Goal: Information Seeking & Learning: Check status

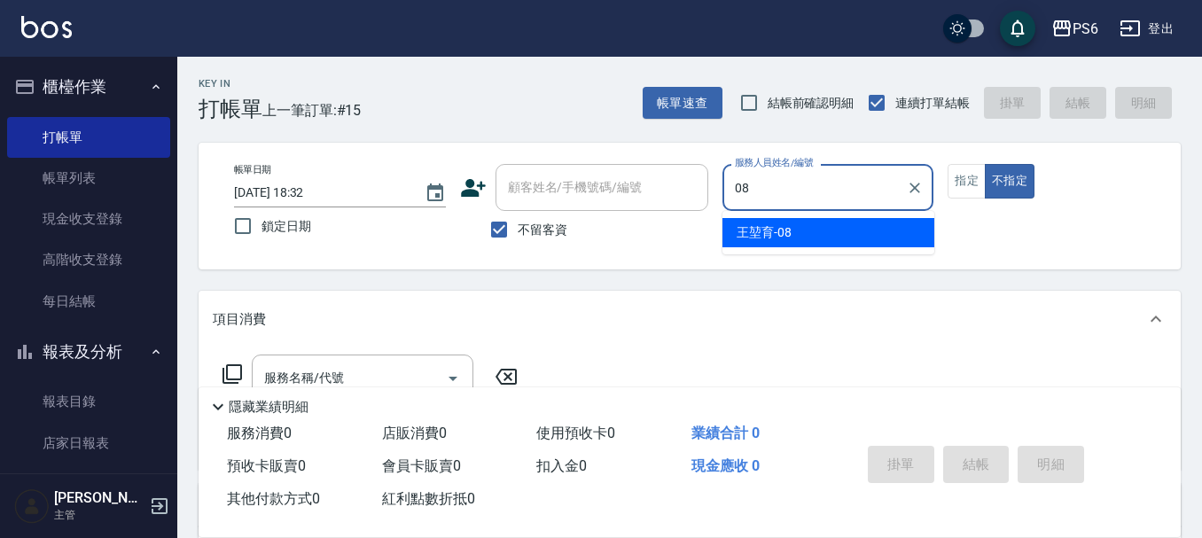
type input "[PERSON_NAME]-08"
type button "false"
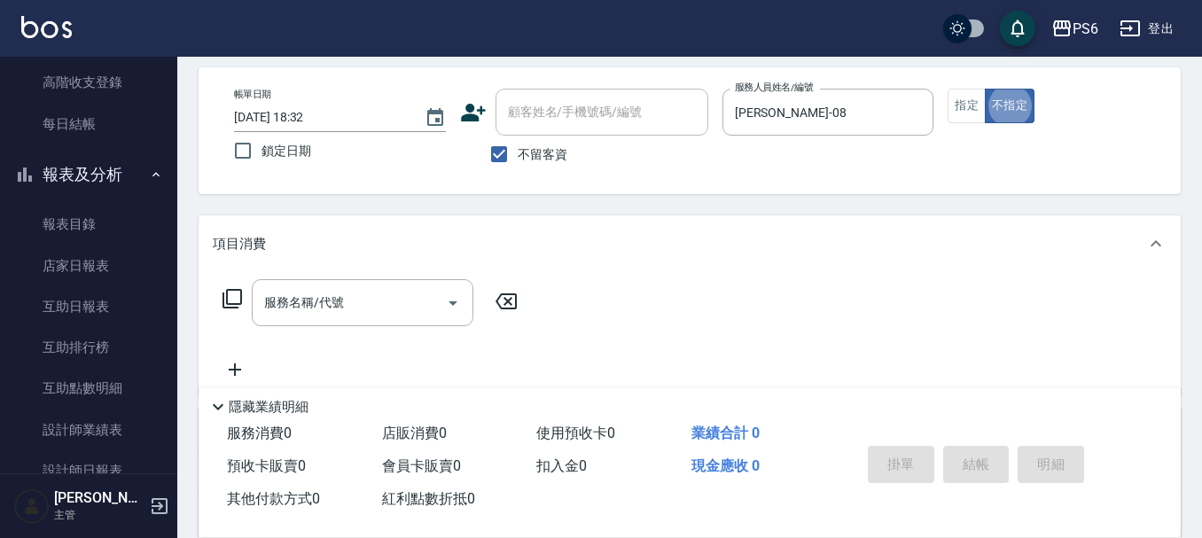
scroll to position [177, 0]
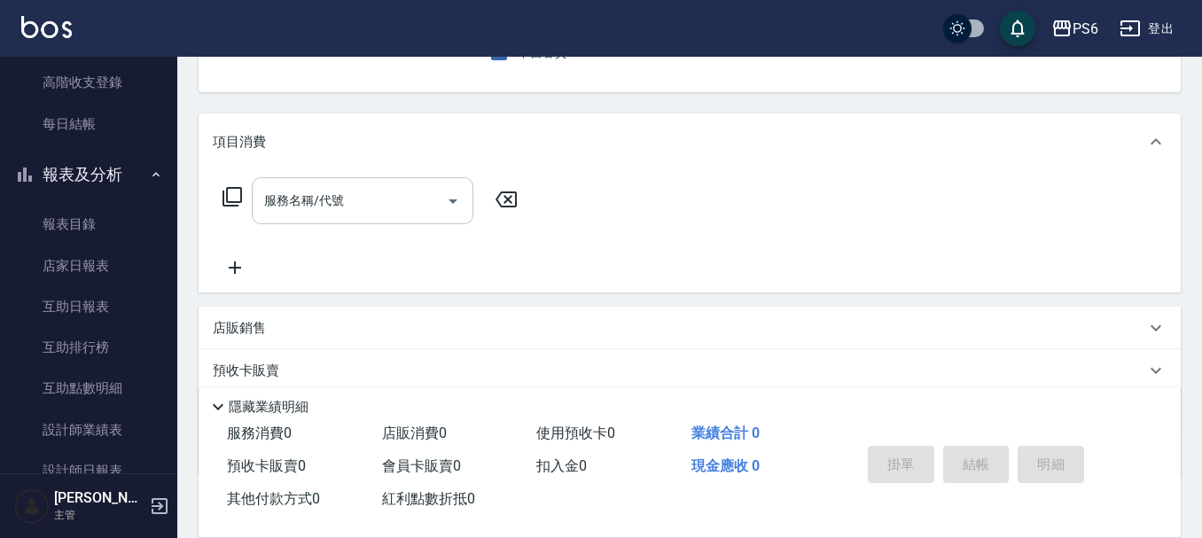
click at [390, 215] on div "服務名稱/代號" at bounding box center [363, 200] width 222 height 47
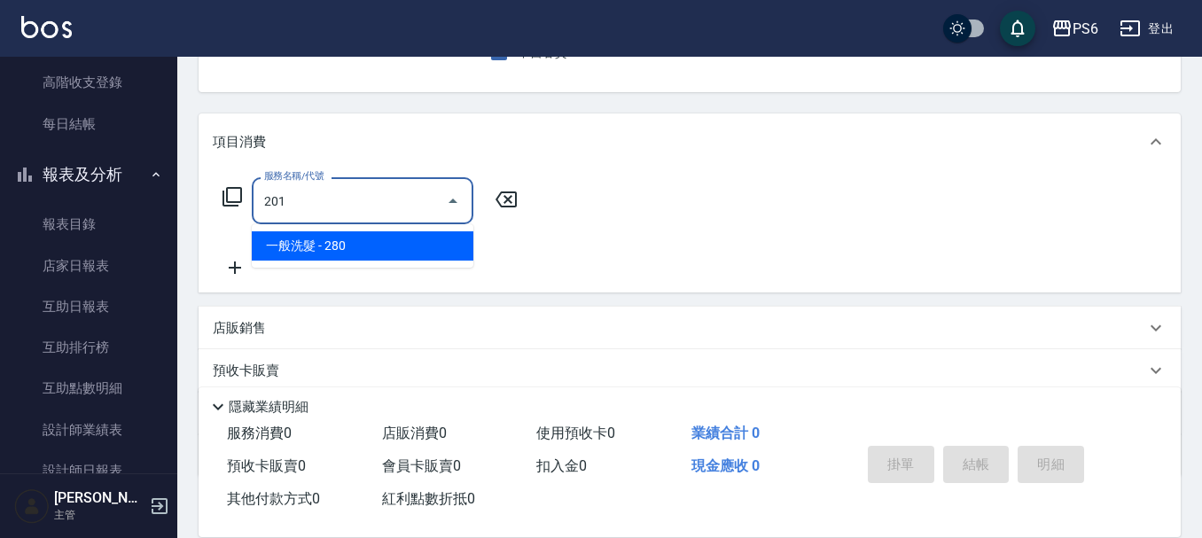
type input "一般洗髮(201)"
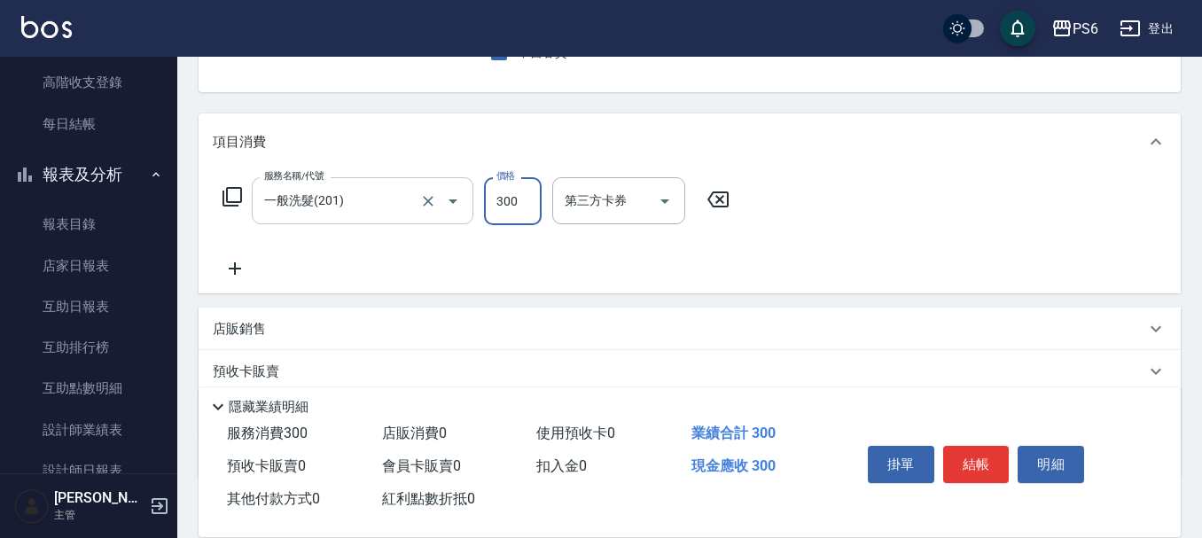
type input "300"
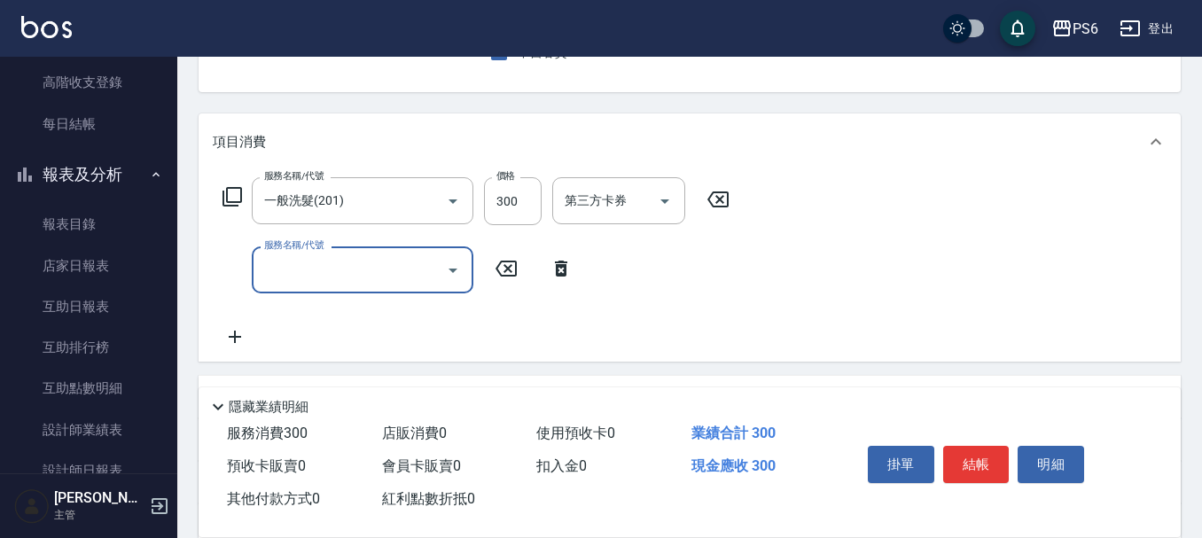
scroll to position [0, 0]
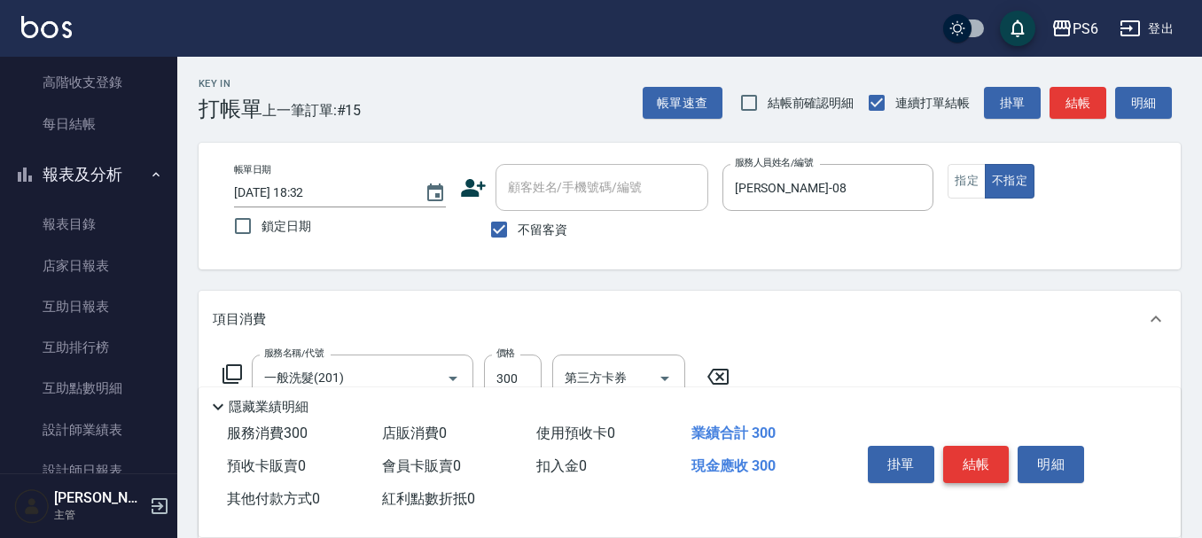
click at [984, 446] on button "結帳" at bounding box center [976, 464] width 66 height 37
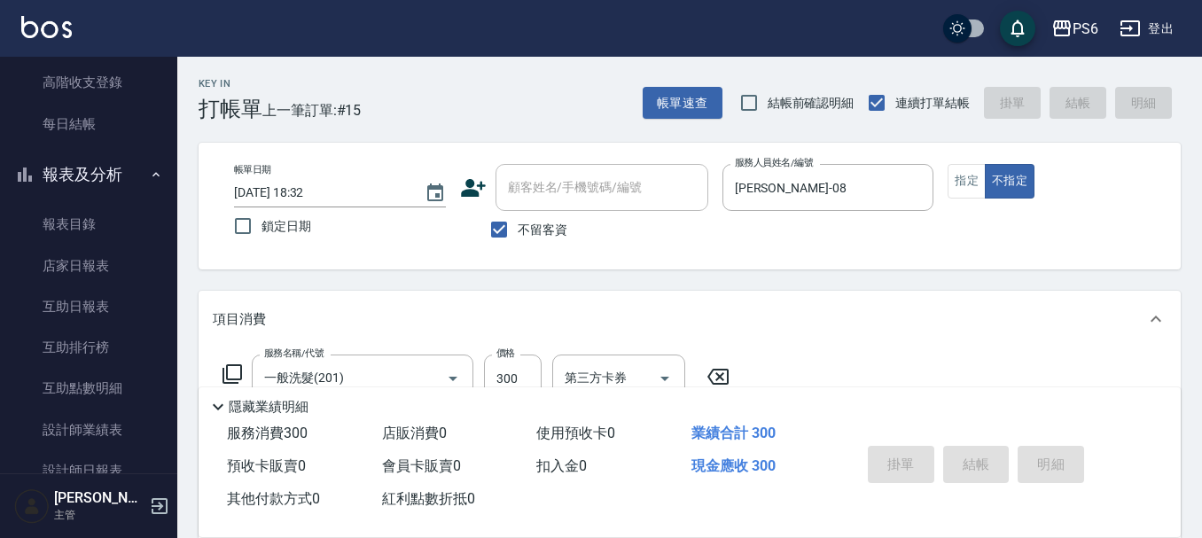
type input "[DATE] 19:38"
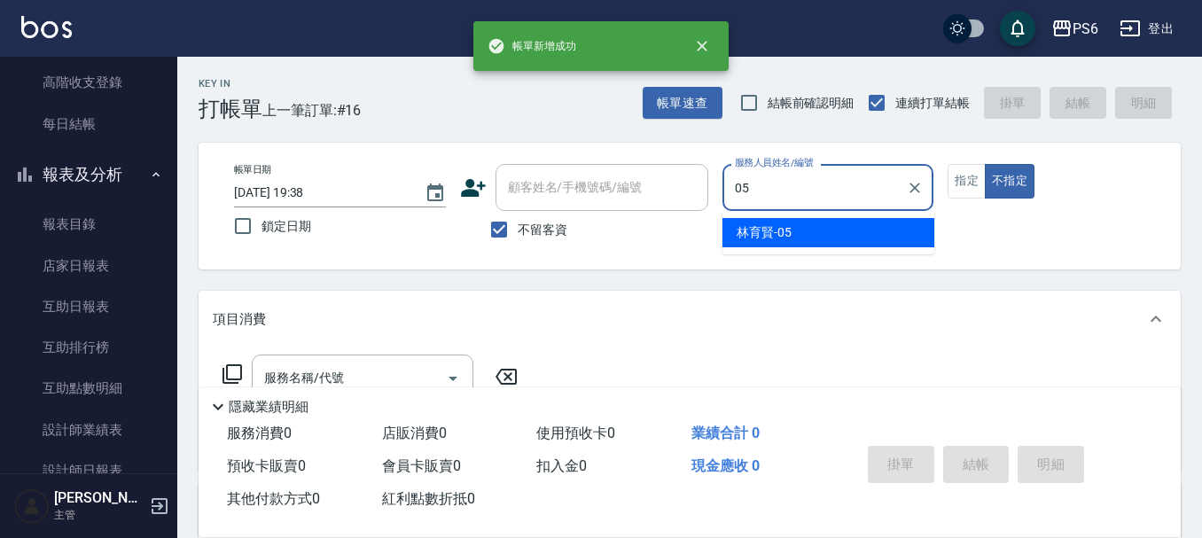
type input "[PERSON_NAME]-05"
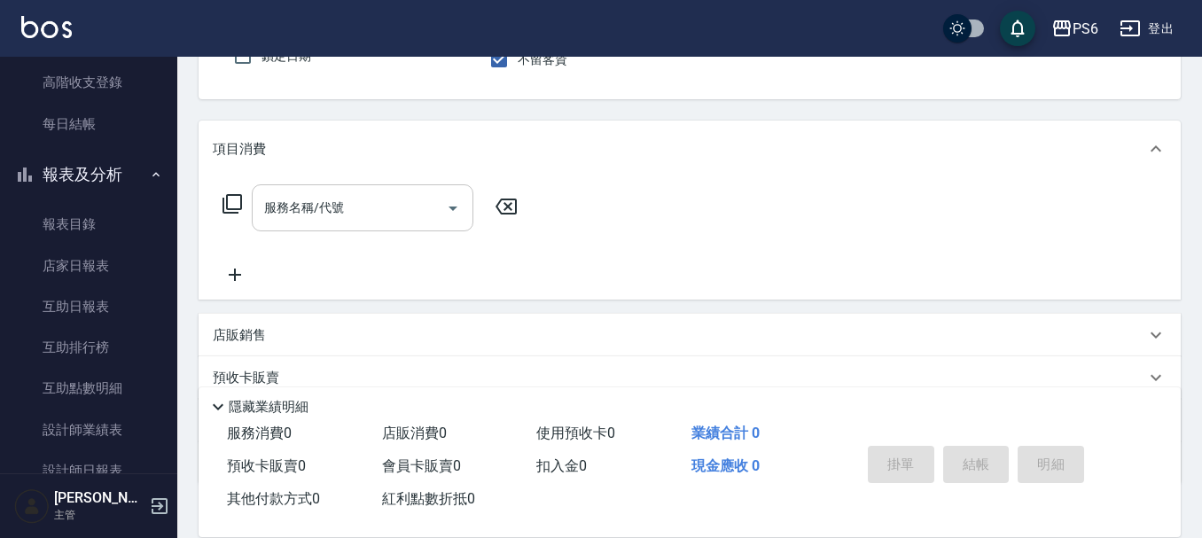
scroll to position [177, 0]
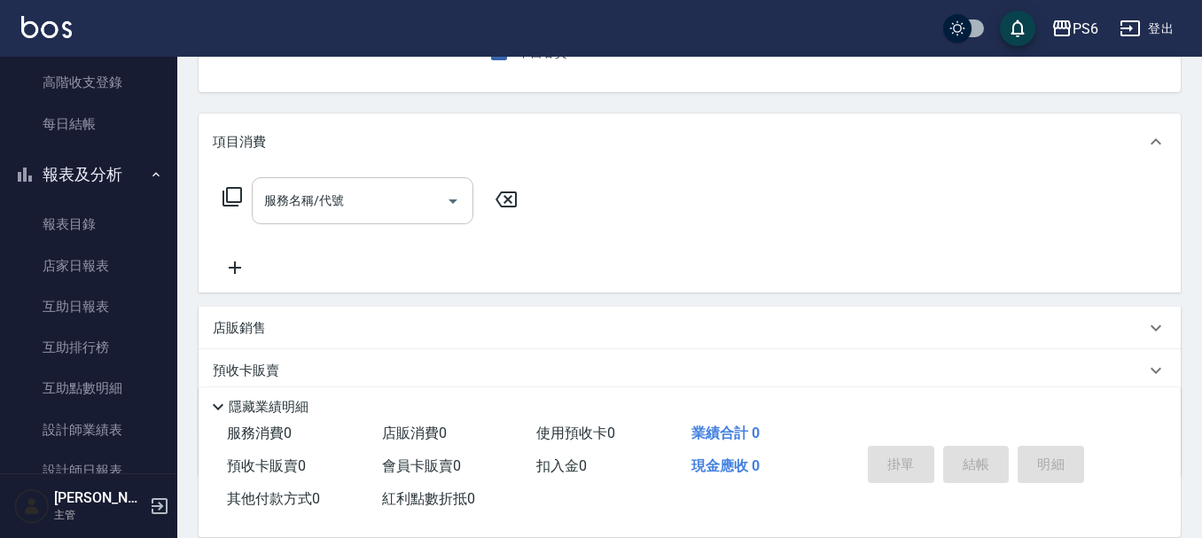
click at [392, 214] on input "服務名稱/代號" at bounding box center [349, 200] width 179 height 31
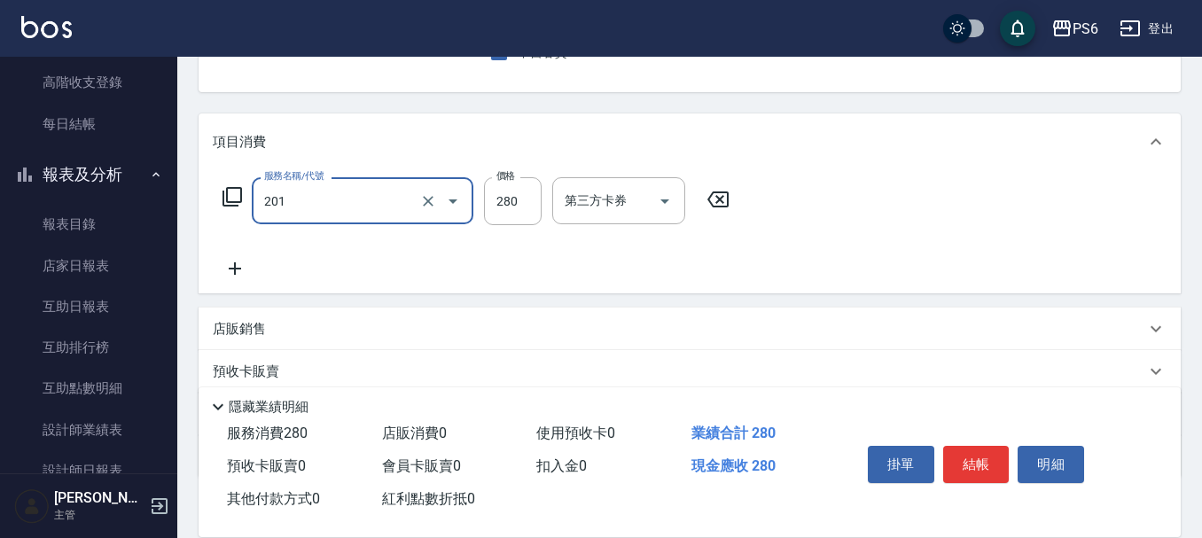
type input "一般洗髮(201)"
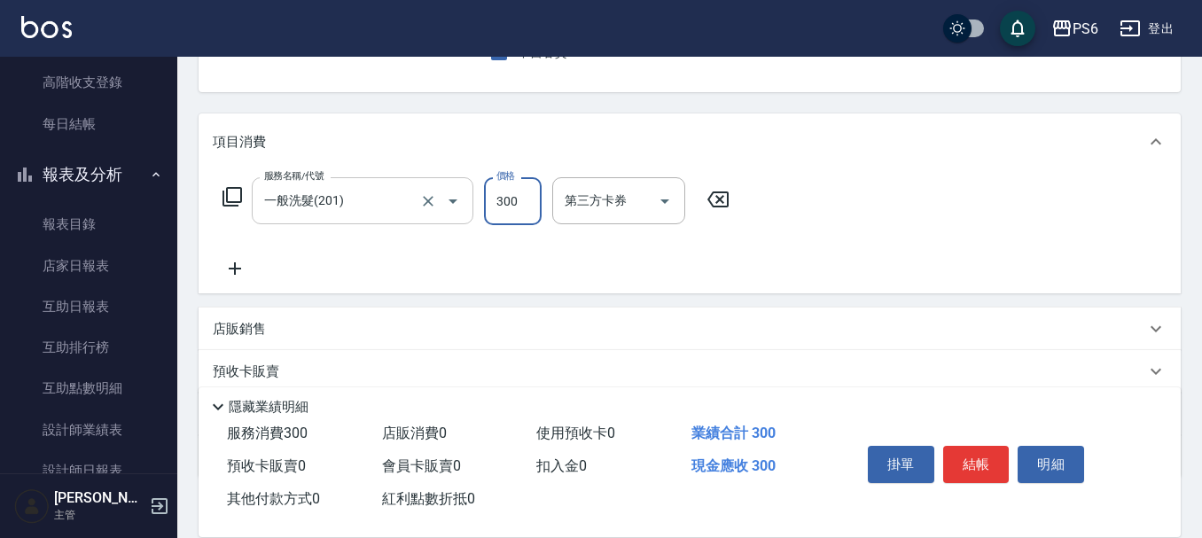
type input "300"
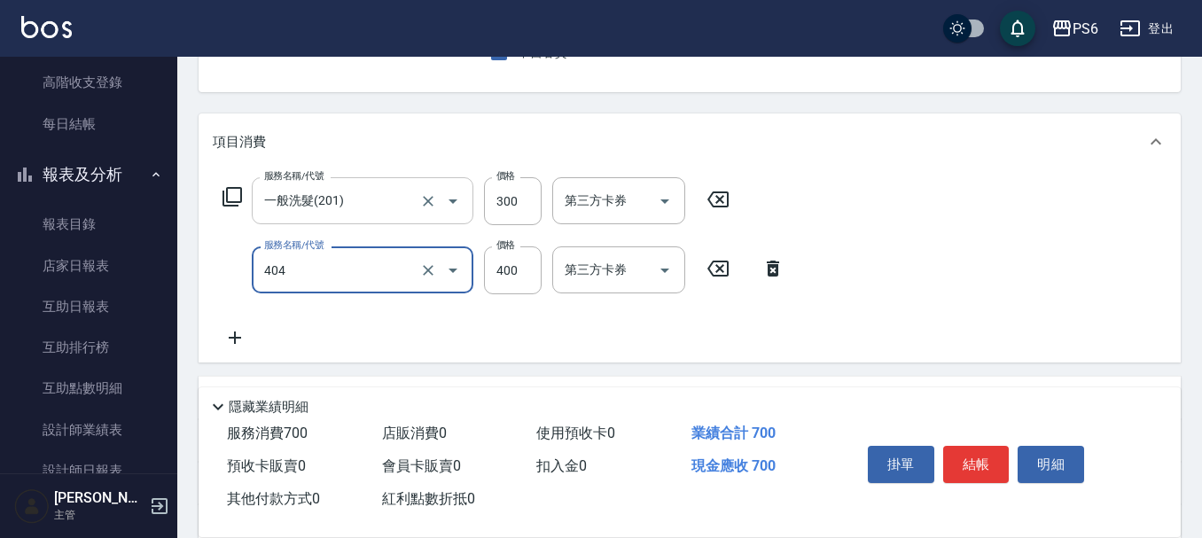
type input "B級剪髮(404)"
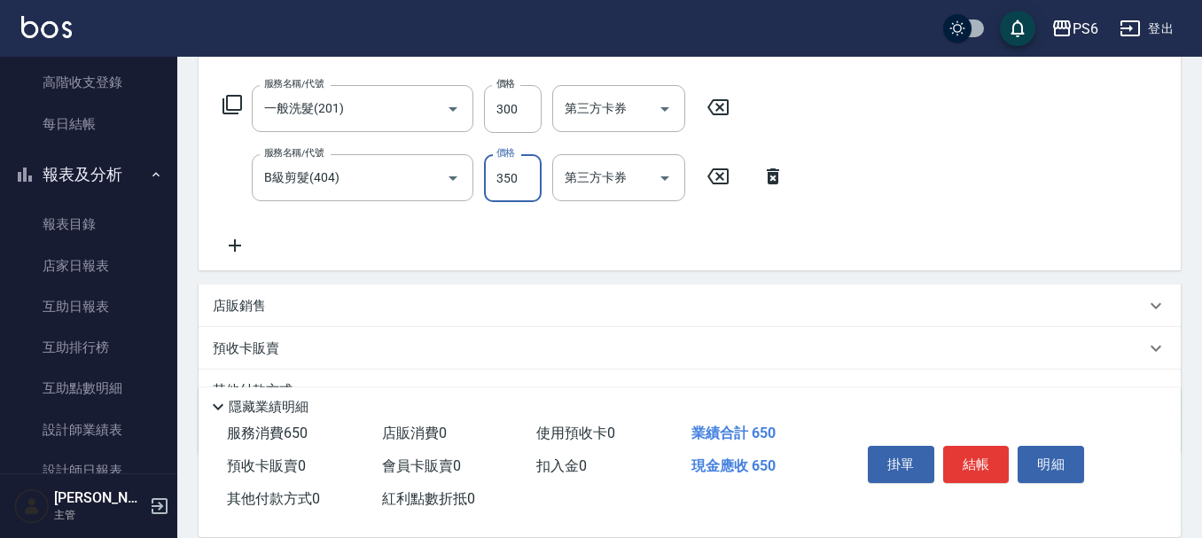
scroll to position [355, 0]
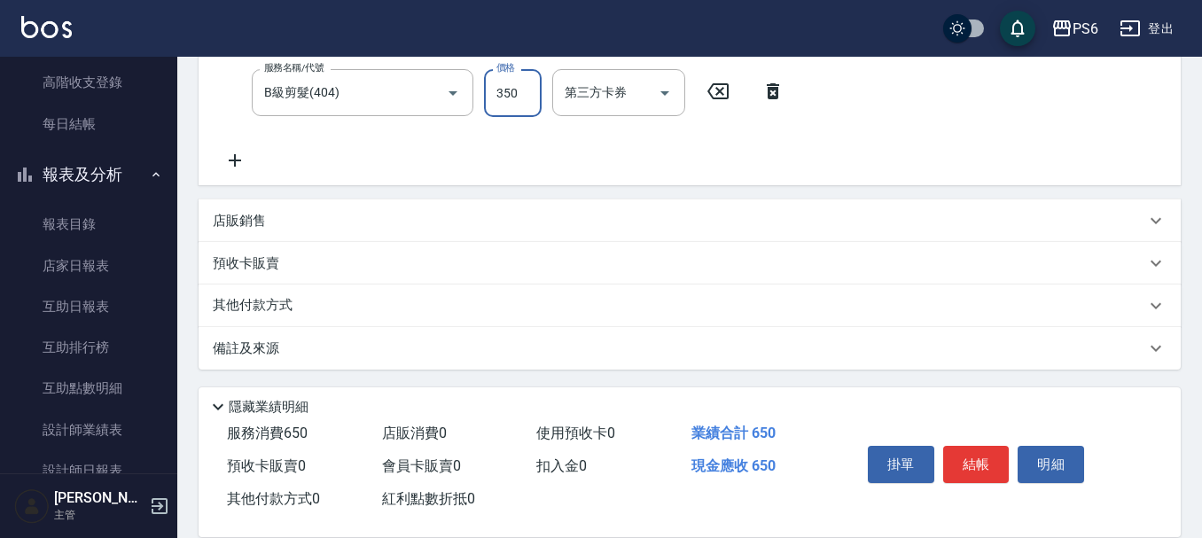
type input "350"
click at [250, 163] on icon at bounding box center [235, 160] width 44 height 21
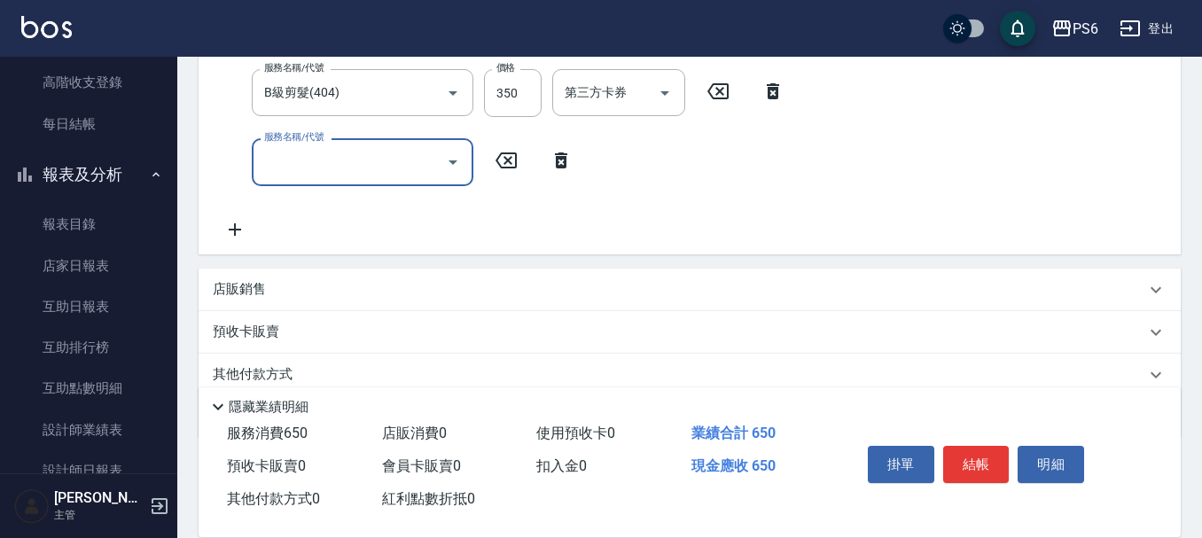
drag, startPoint x: 344, startPoint y: 169, endPoint x: 344, endPoint y: 181, distance: 11.5
click at [344, 171] on input "服務名稱/代號" at bounding box center [349, 161] width 179 height 31
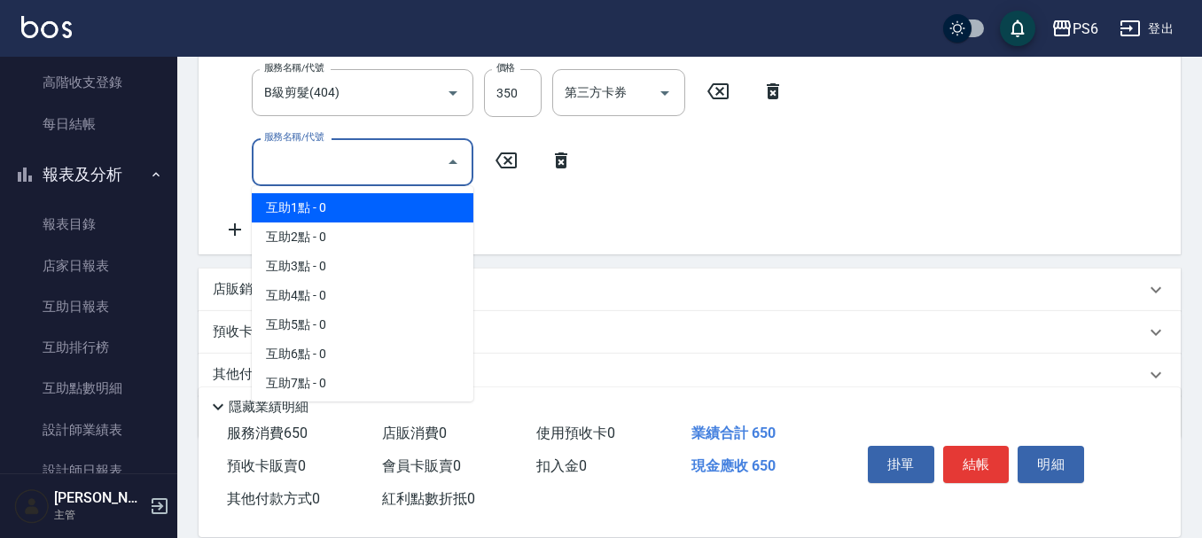
drag, startPoint x: 351, startPoint y: 206, endPoint x: 539, endPoint y: 206, distance: 187.9
click at [352, 206] on span "互助1點 - 0" at bounding box center [363, 207] width 222 height 29
type input "互助1點(1)"
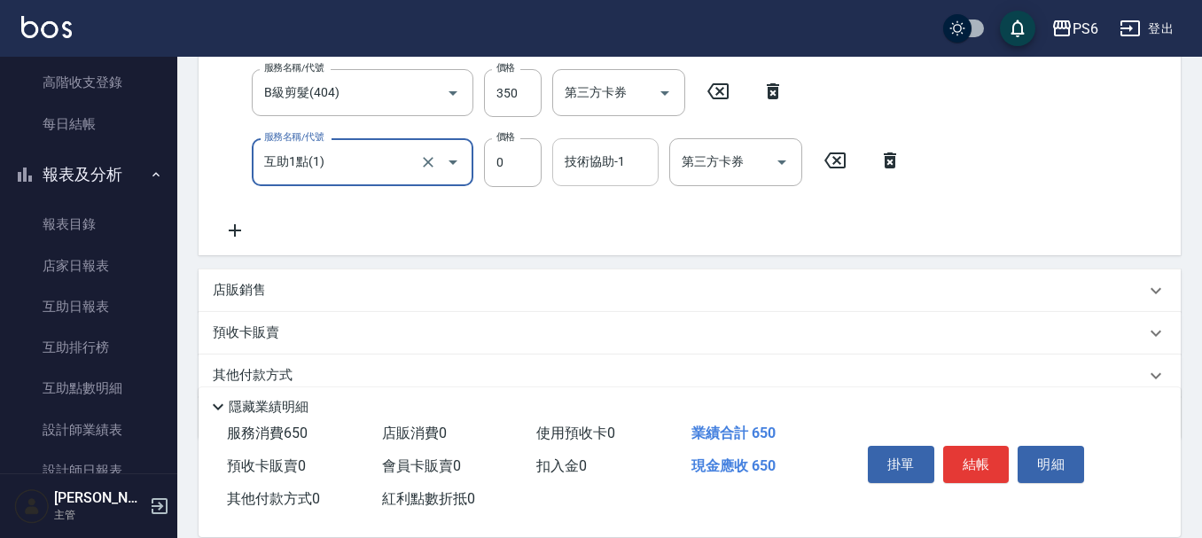
click at [611, 171] on input "技術協助-1" at bounding box center [605, 161] width 90 height 31
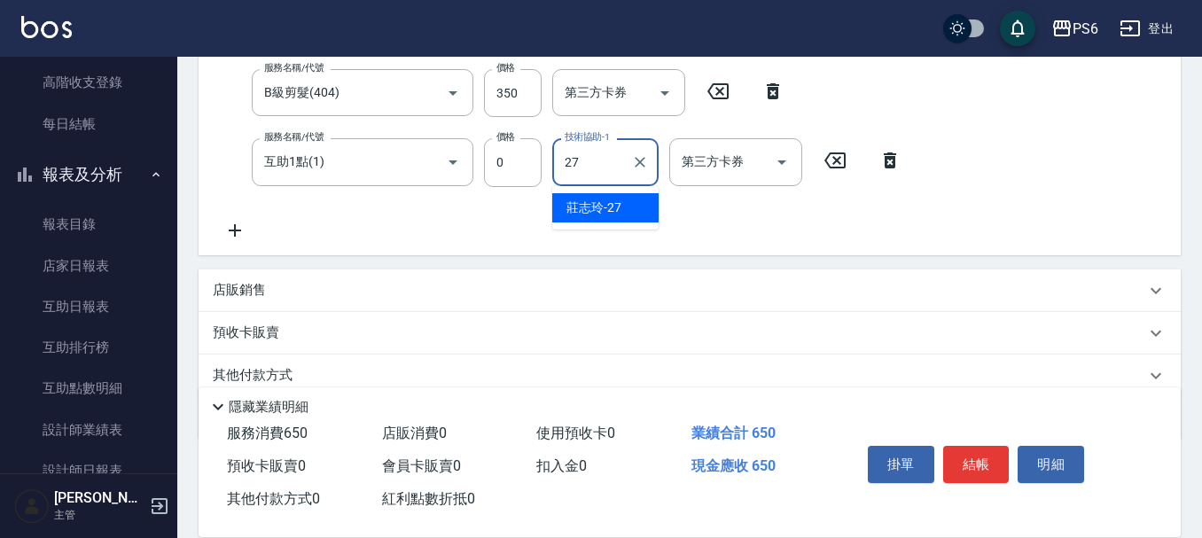
type input "[PERSON_NAME]-27"
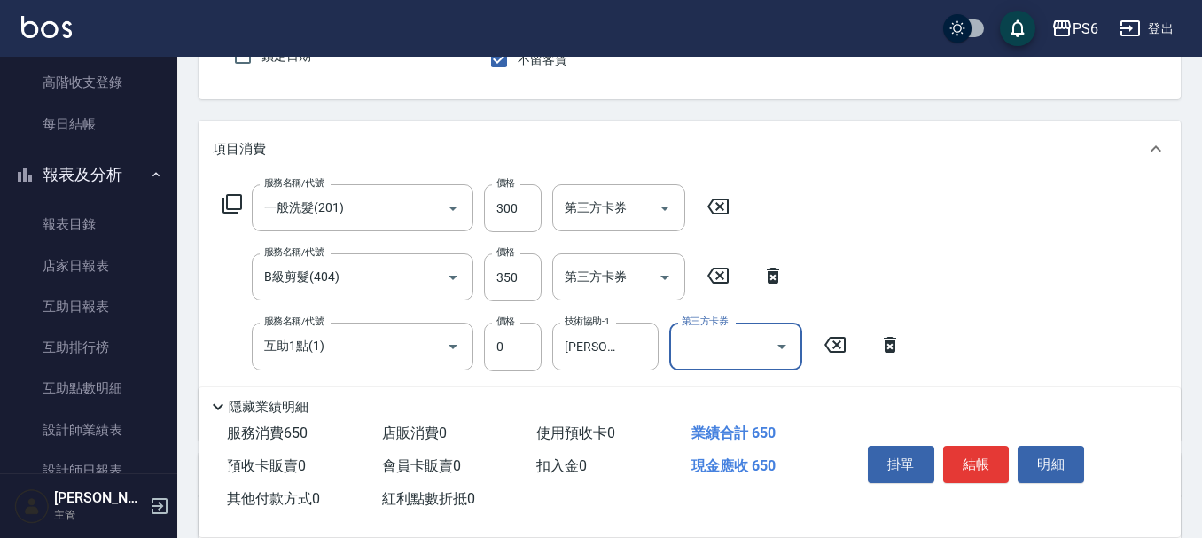
scroll to position [0, 0]
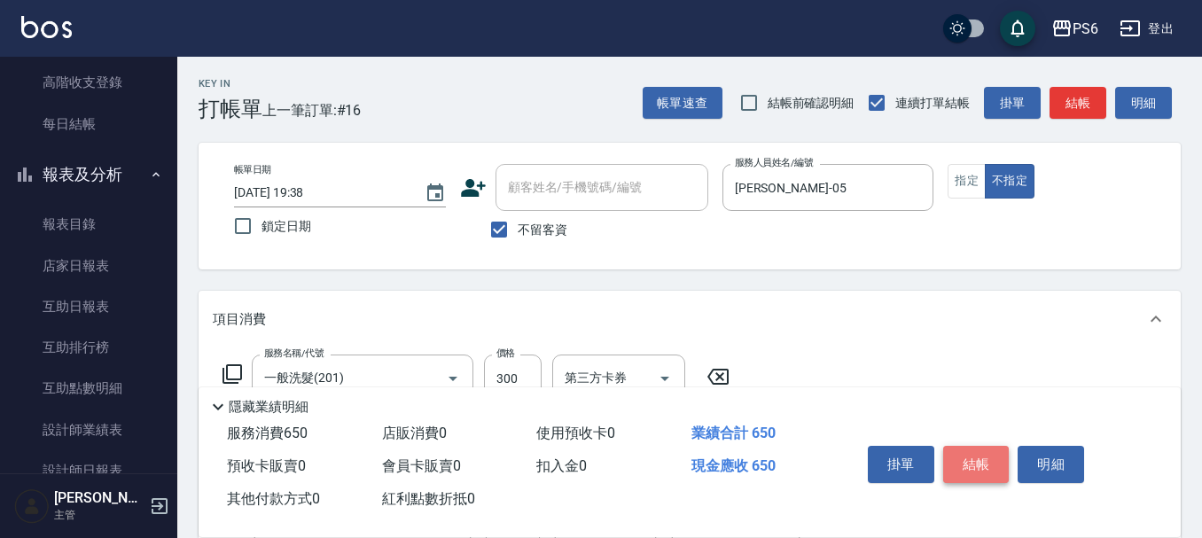
click at [991, 446] on button "結帳" at bounding box center [976, 464] width 66 height 37
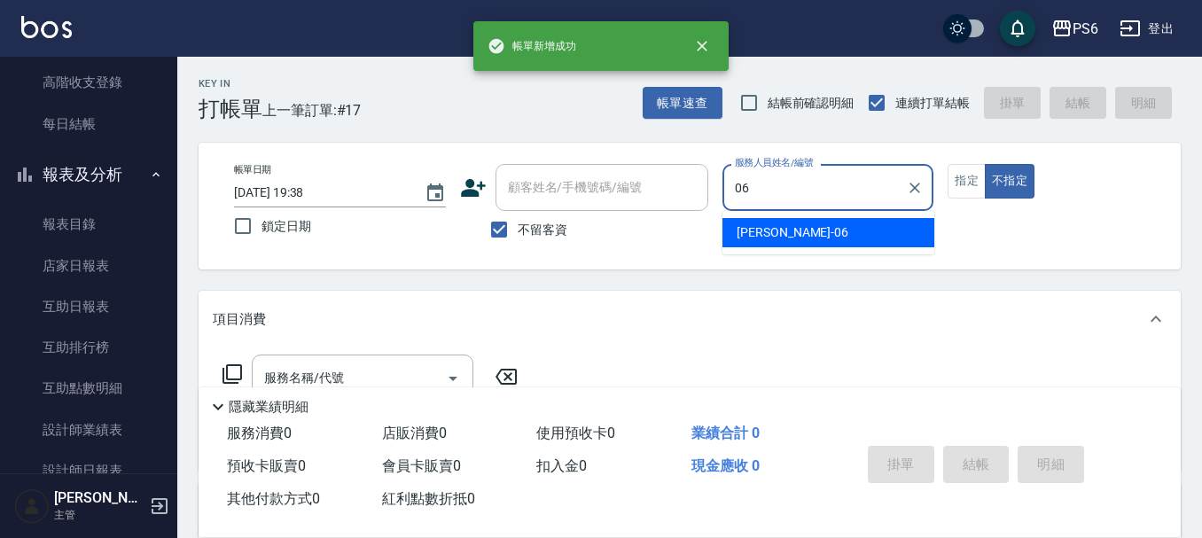
type input "[PERSON_NAME]-06"
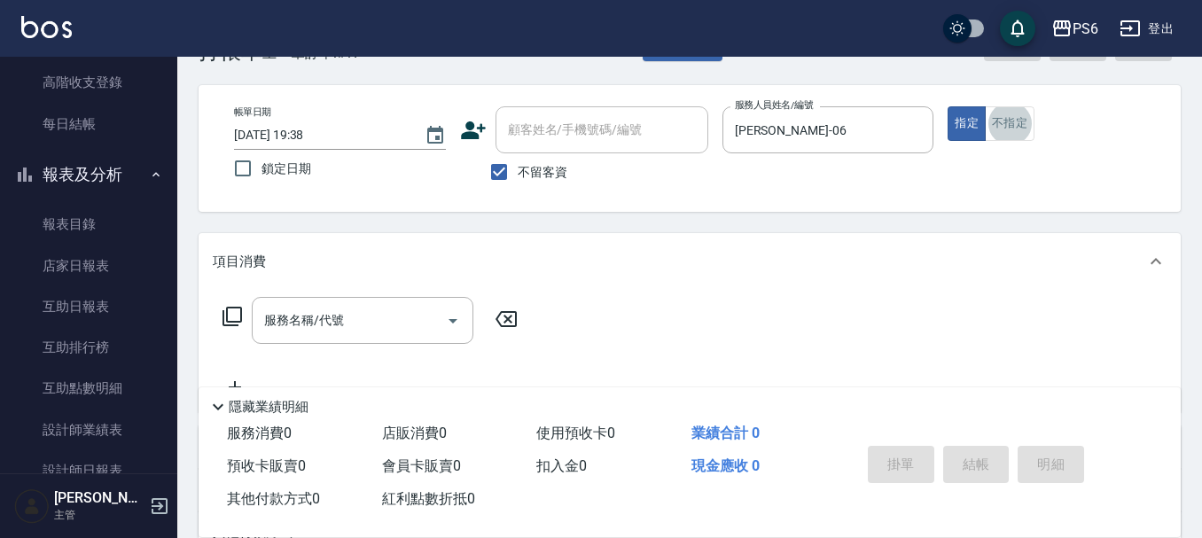
scroll to position [89, 0]
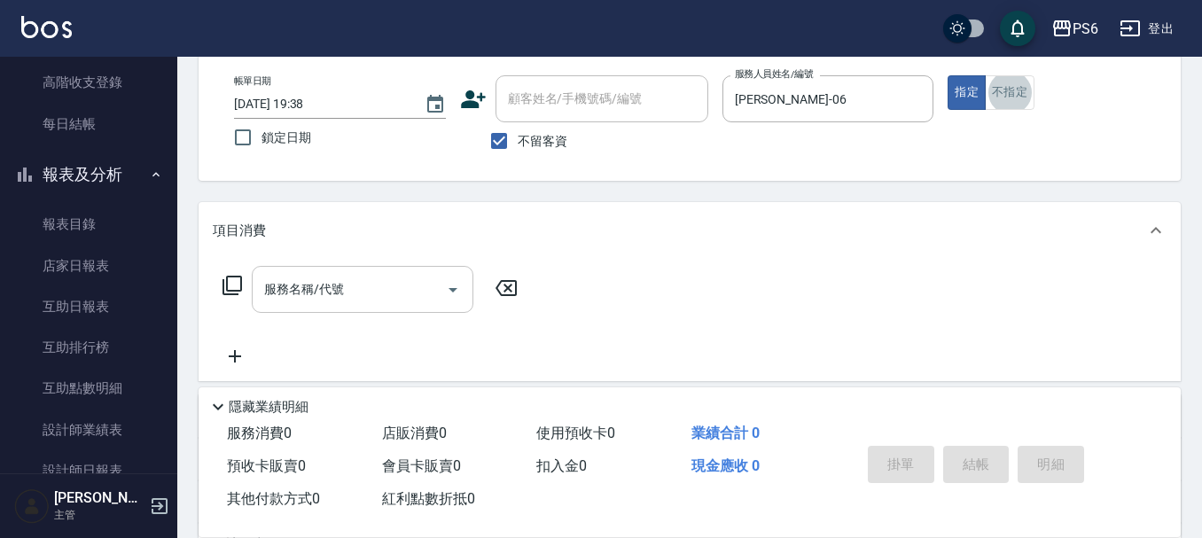
click at [379, 286] on input "服務名稱/代號" at bounding box center [349, 289] width 179 height 31
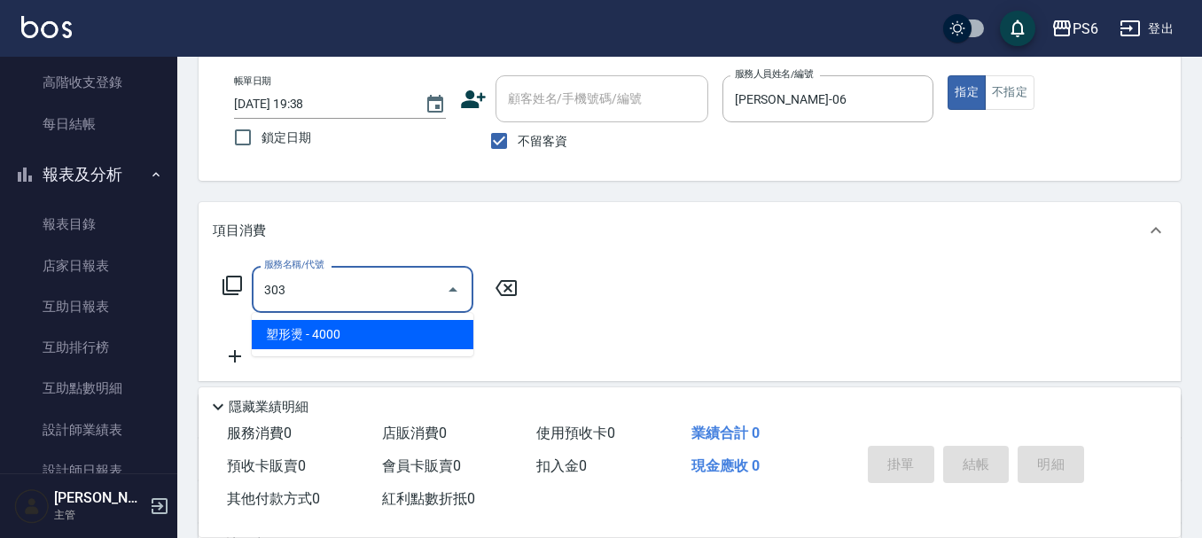
type input "塑形燙(303)"
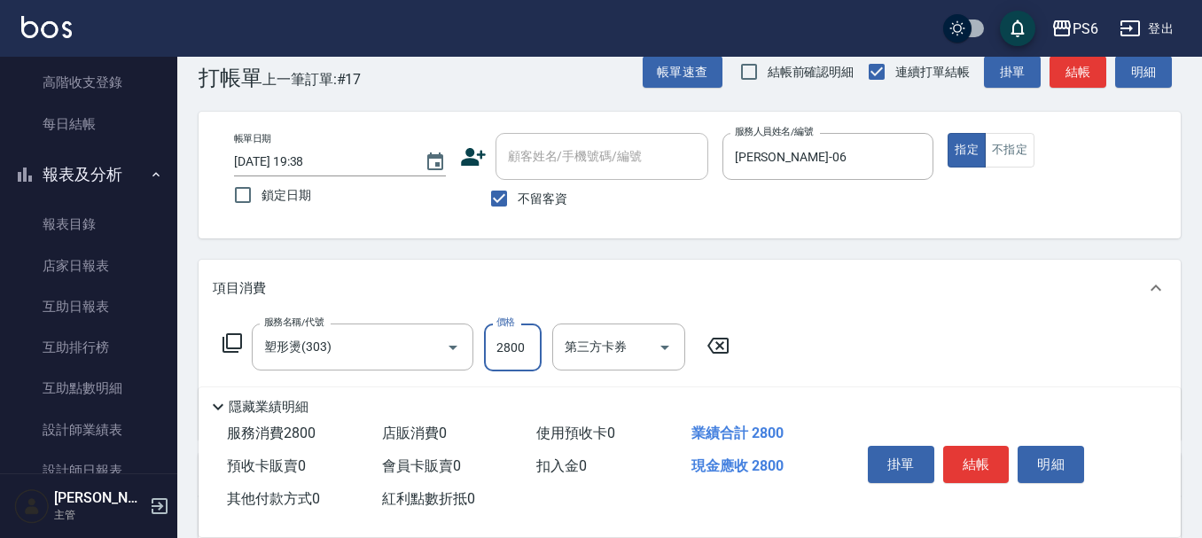
scroll to position [0, 0]
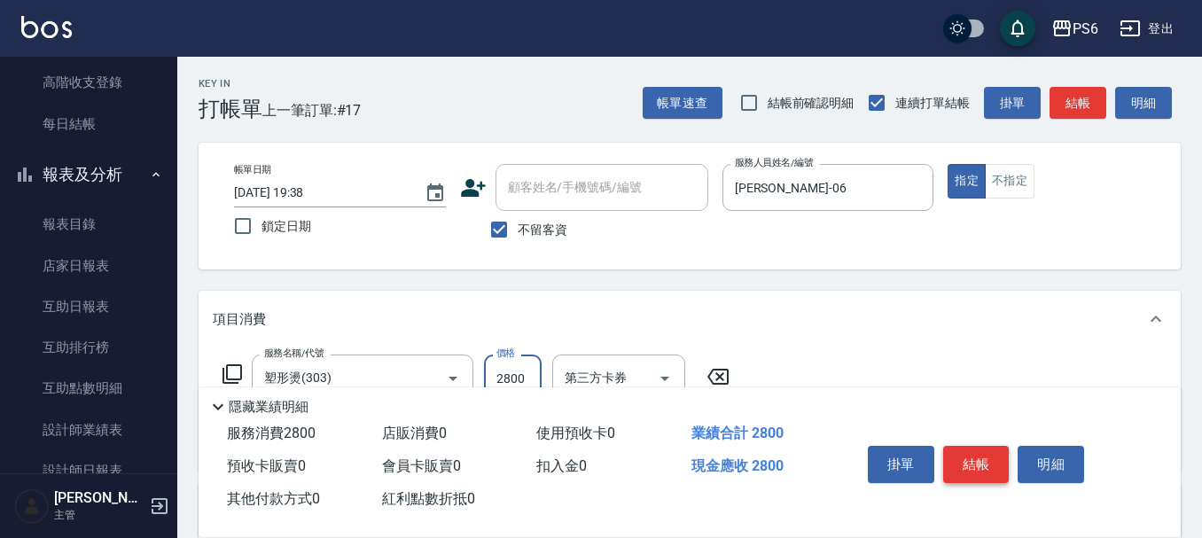
type input "2800"
click at [973, 458] on button "結帳" at bounding box center [976, 464] width 66 height 37
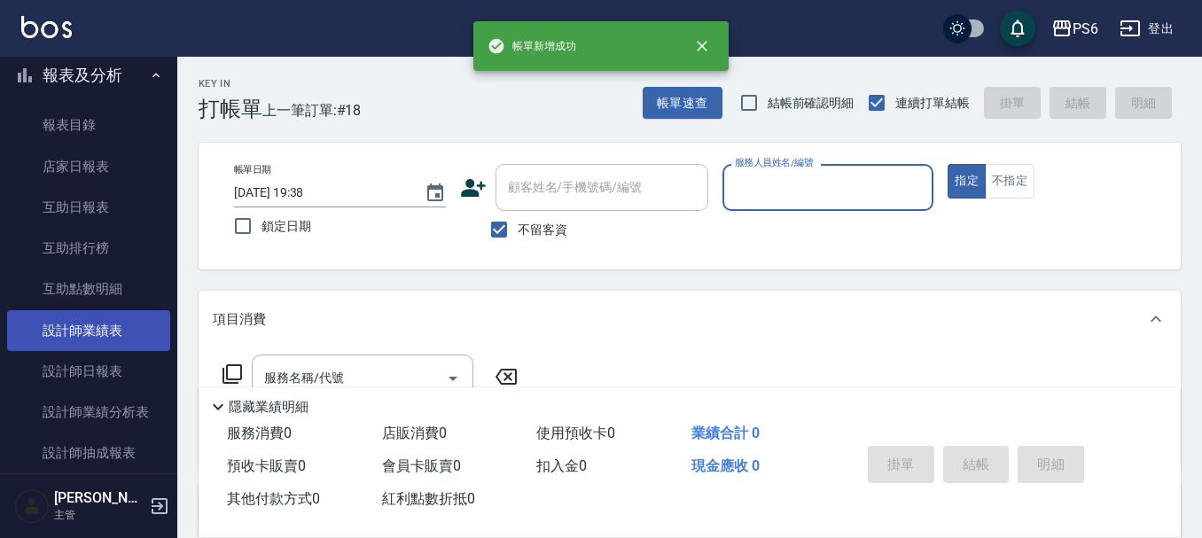
scroll to position [355, 0]
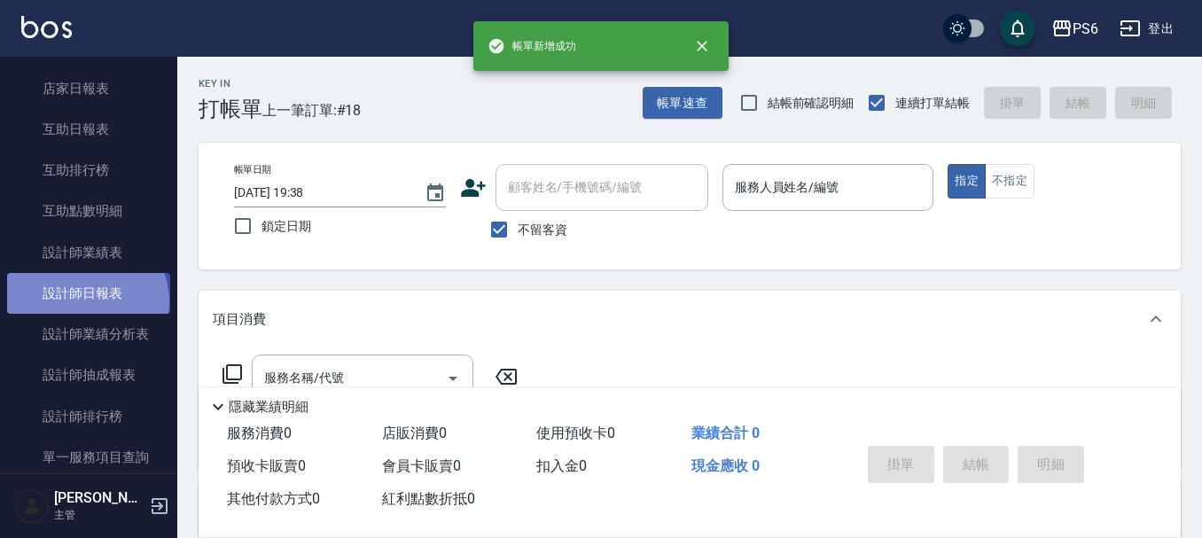
click at [85, 302] on link "設計師日報表" at bounding box center [88, 293] width 163 height 41
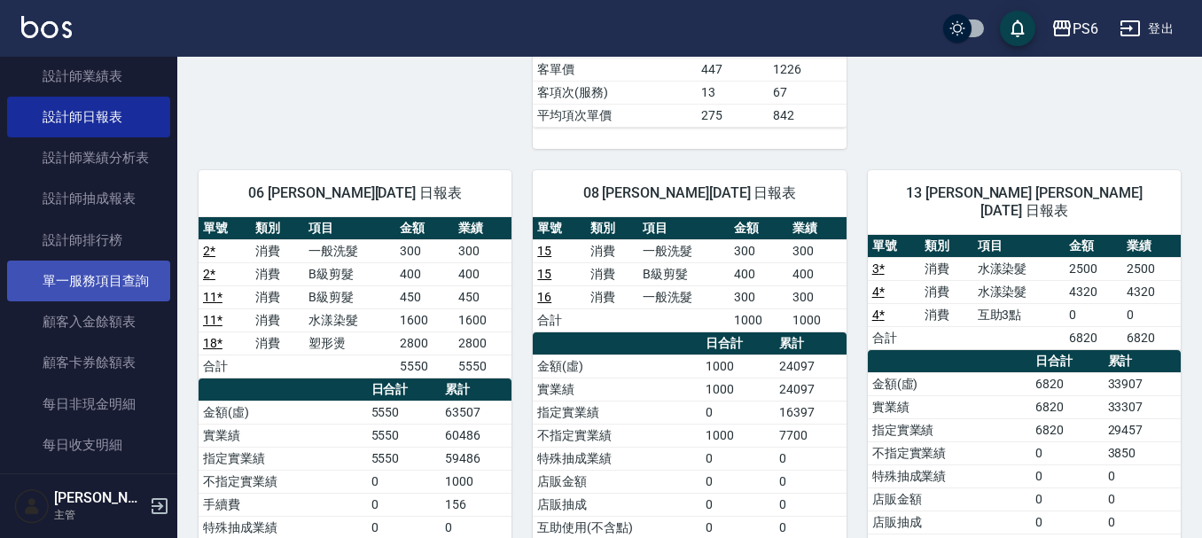
scroll to position [532, 0]
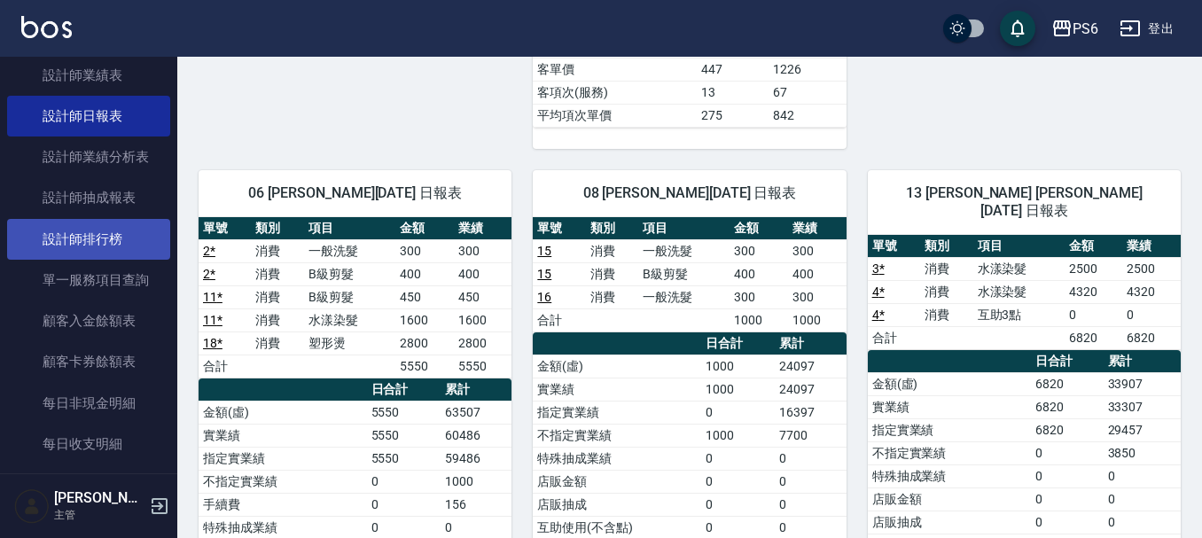
click at [88, 240] on link "設計師排行榜" at bounding box center [88, 239] width 163 height 41
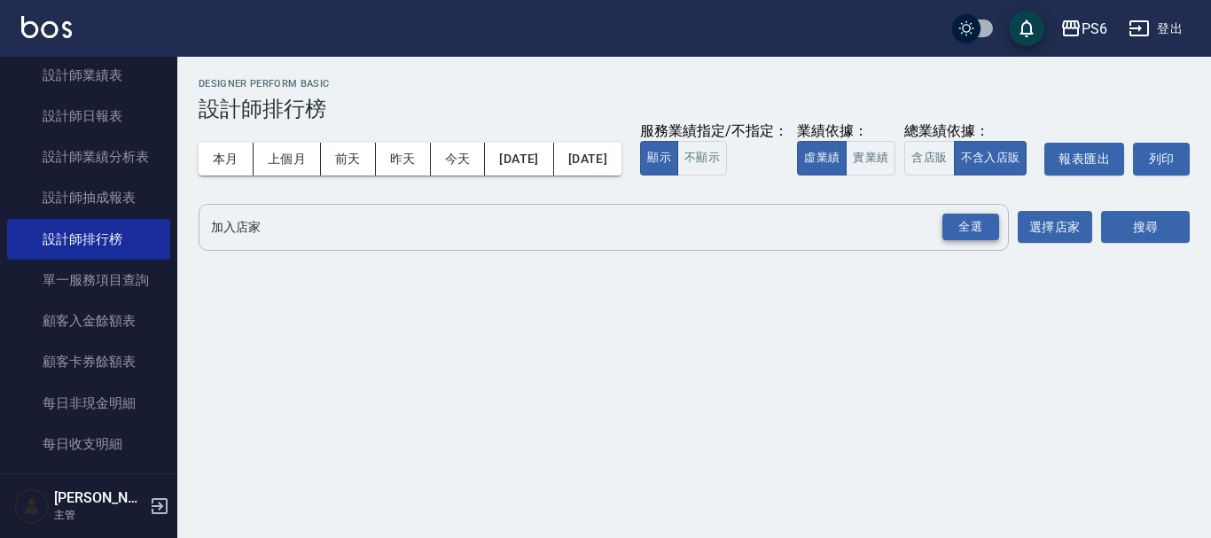
click at [963, 241] on div "全選" at bounding box center [970, 227] width 57 height 27
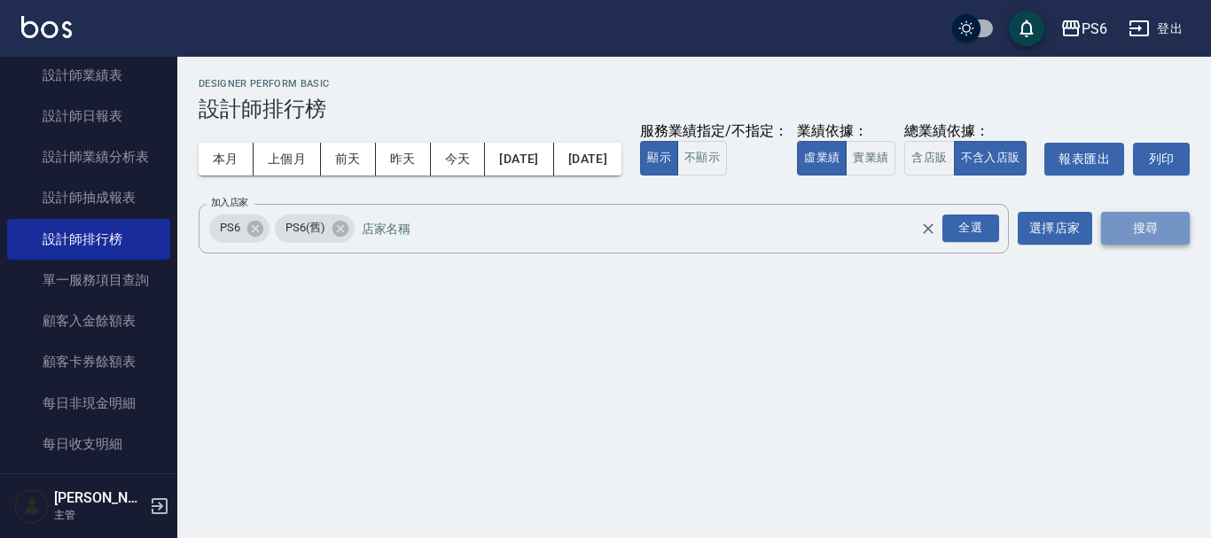
click at [1127, 245] on button "搜尋" at bounding box center [1145, 228] width 89 height 33
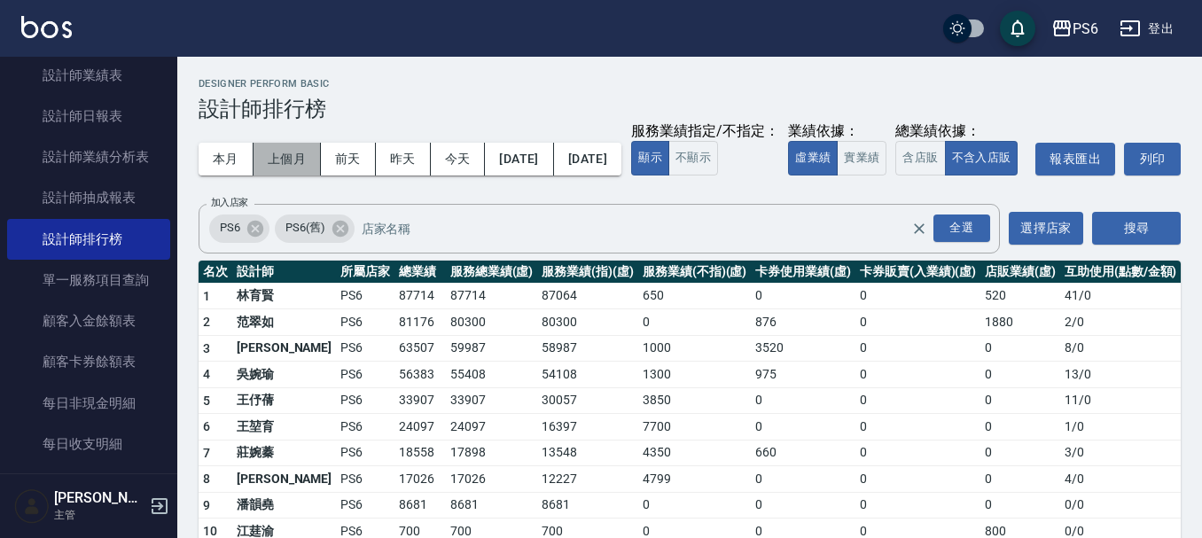
click at [305, 159] on button "上個月" at bounding box center [287, 159] width 67 height 33
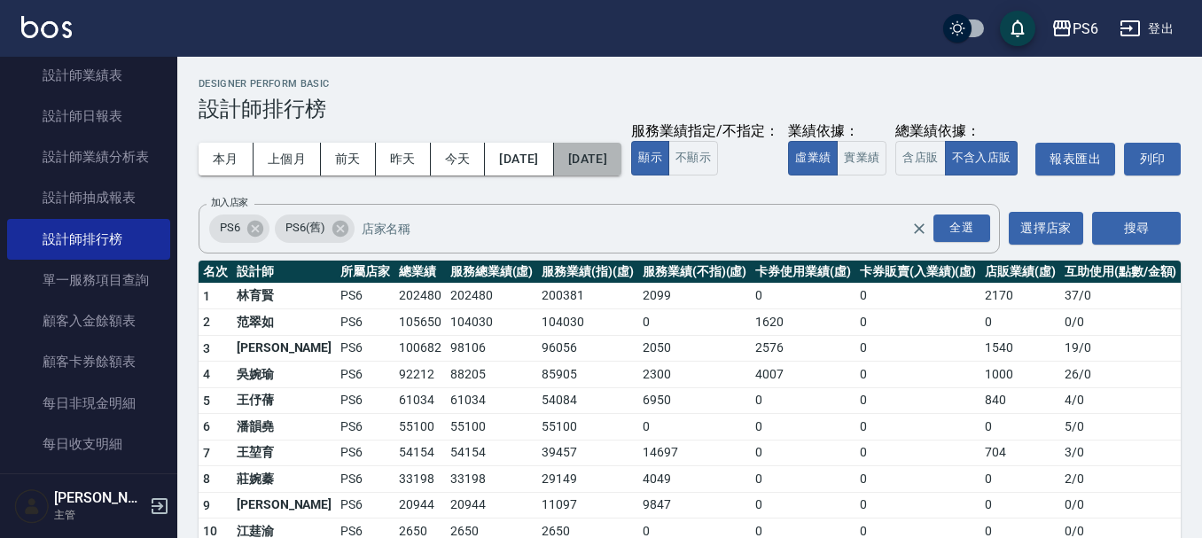
click at [621, 161] on button "[DATE]" at bounding box center [587, 159] width 67 height 33
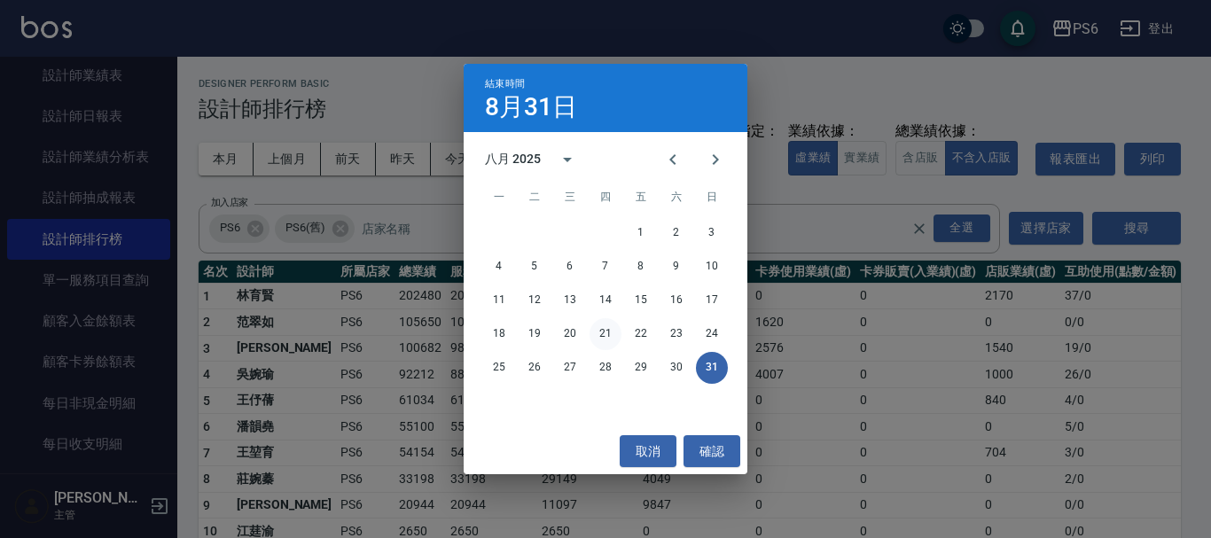
click at [608, 335] on button "21" at bounding box center [606, 334] width 32 height 32
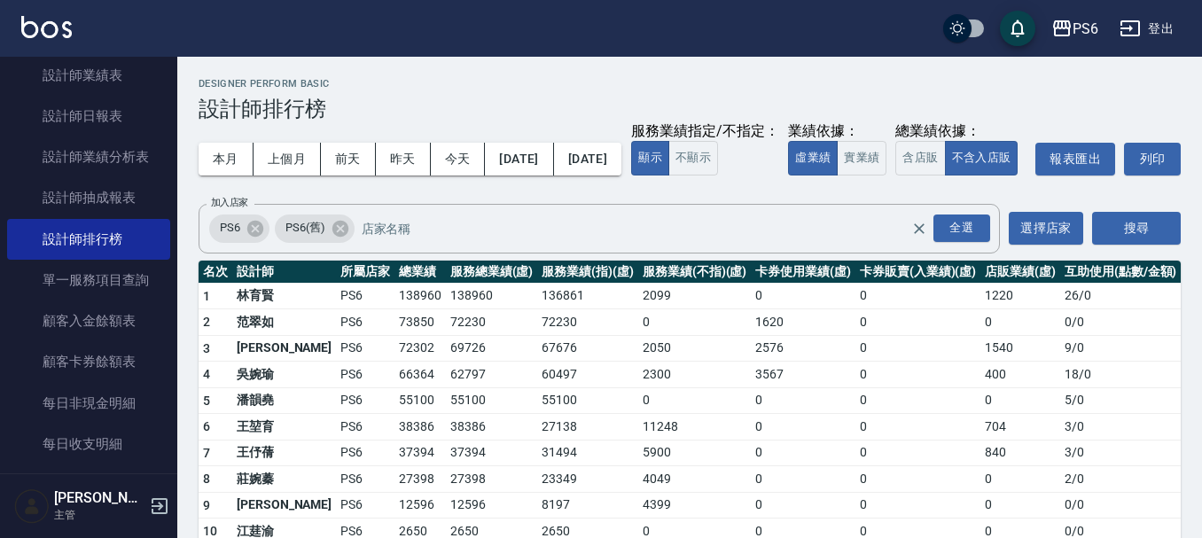
click at [773, 144] on div "本月 上個月 [DATE] [DATE] [DATE] [DATE] [DATE] 服務業績指定/不指定： 顯示 不顯示 業績依據： 虛業績 實業績 總業績依…" at bounding box center [690, 158] width 982 height 75
click at [233, 154] on button "本月" at bounding box center [226, 159] width 55 height 33
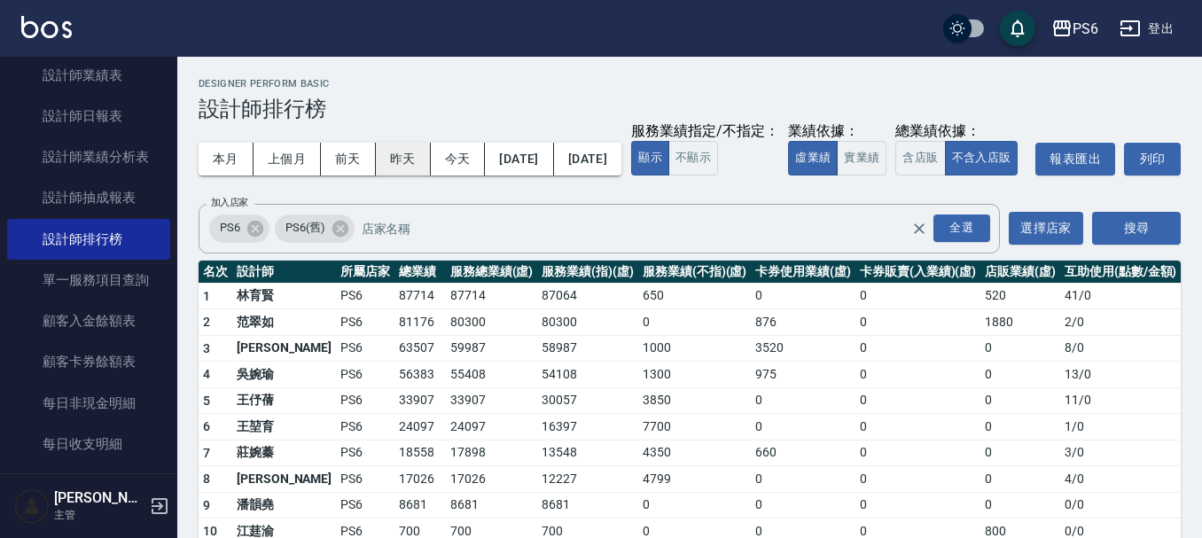
drag, startPoint x: 298, startPoint y: 153, endPoint x: 391, endPoint y: 146, distance: 93.4
click at [298, 154] on button "上個月" at bounding box center [287, 159] width 67 height 33
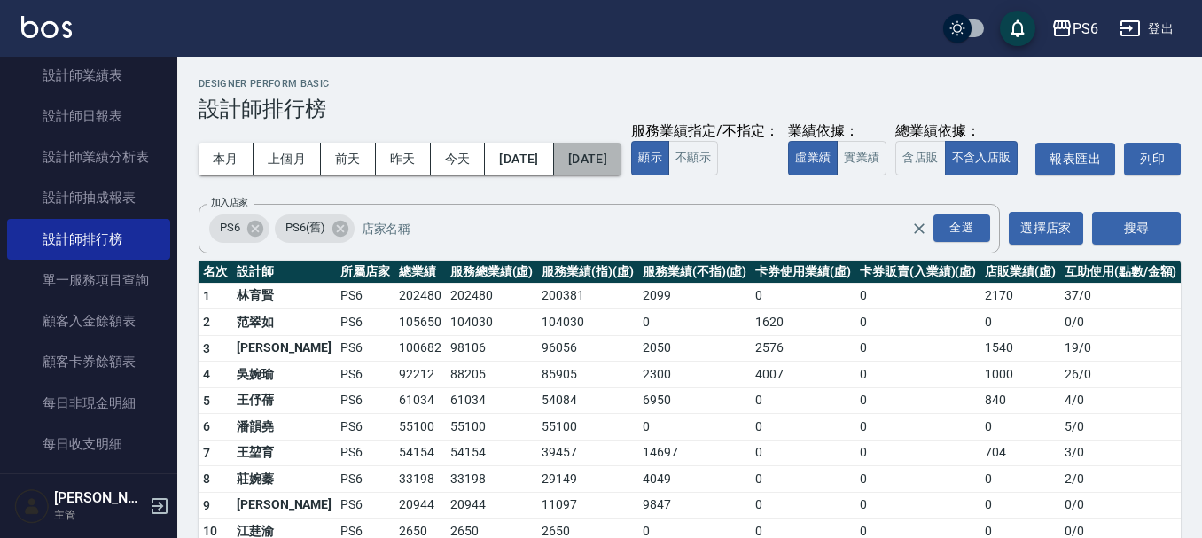
click at [621, 151] on button "[DATE]" at bounding box center [587, 159] width 67 height 33
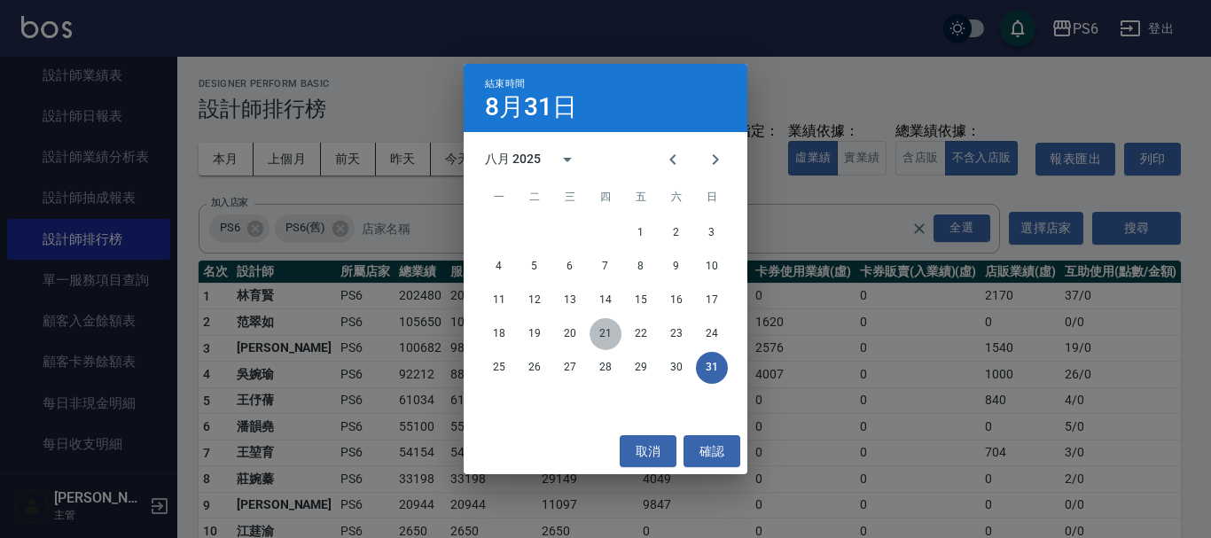
click at [606, 336] on button "21" at bounding box center [606, 334] width 32 height 32
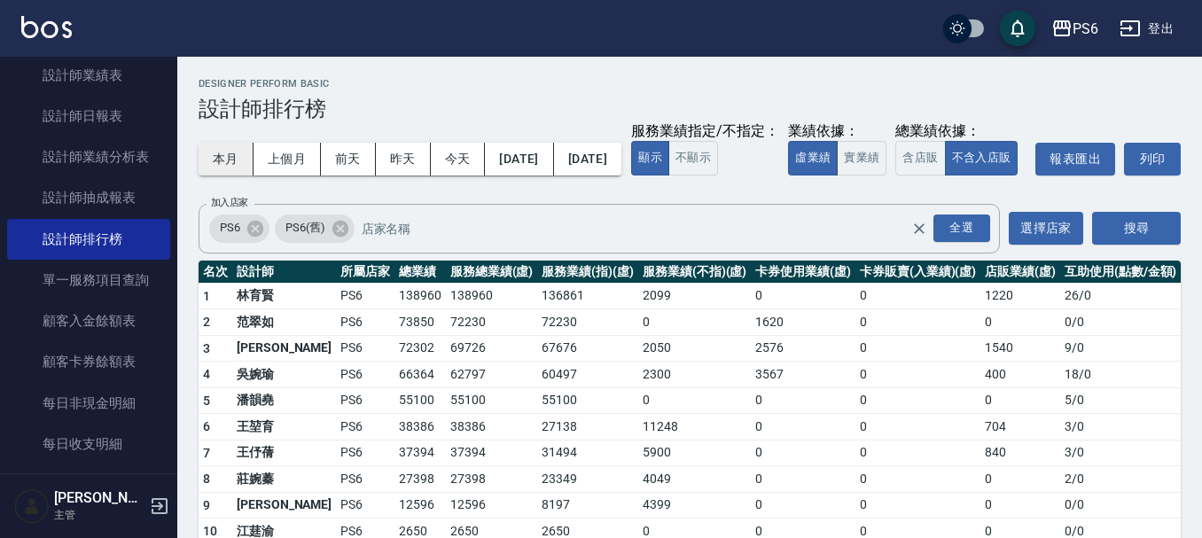
click at [215, 167] on button "本月" at bounding box center [226, 159] width 55 height 33
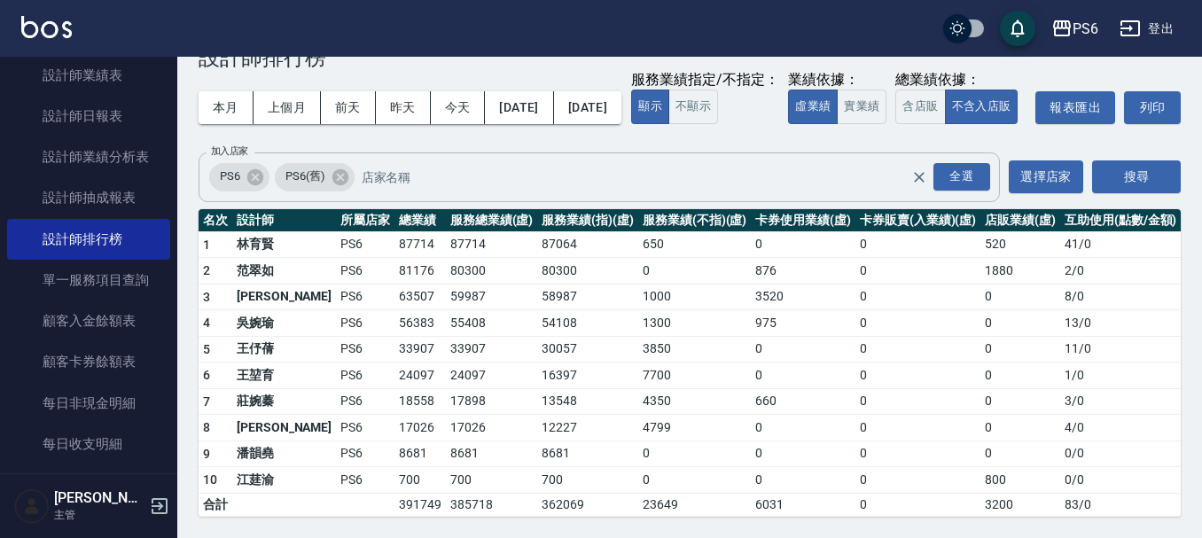
scroll to position [86, 0]
click at [855, 117] on div "本月 上個月 [DATE] [DATE] [DATE] [DATE] [DATE] 服務業績指定/不指定： 顯示 不顯示 業績依據： 虛業績 實業績 總業績依…" at bounding box center [690, 107] width 982 height 75
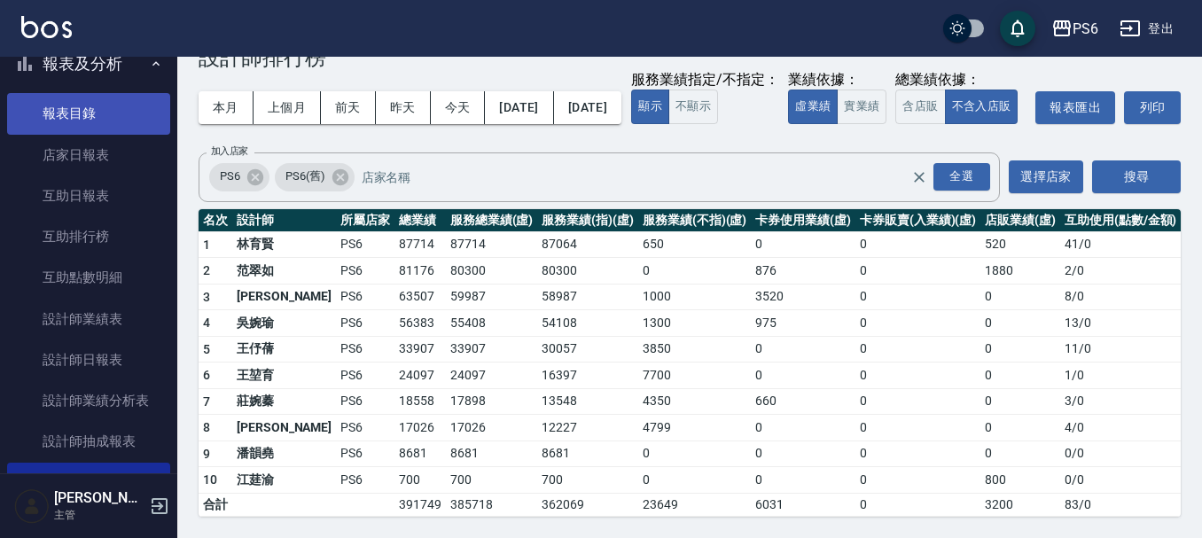
scroll to position [266, 0]
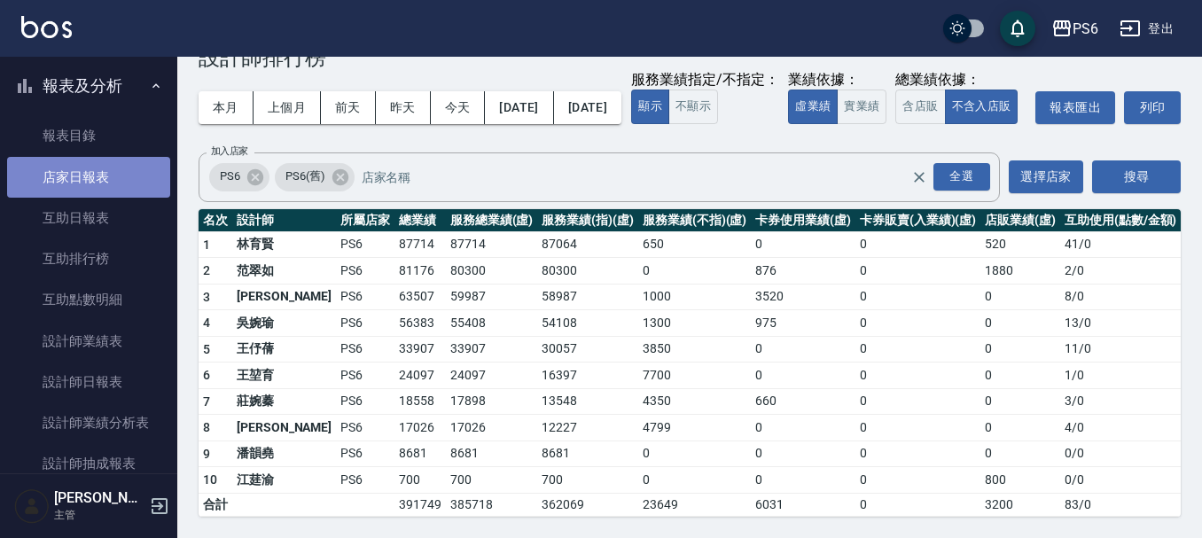
click at [130, 167] on link "店家日報表" at bounding box center [88, 177] width 163 height 41
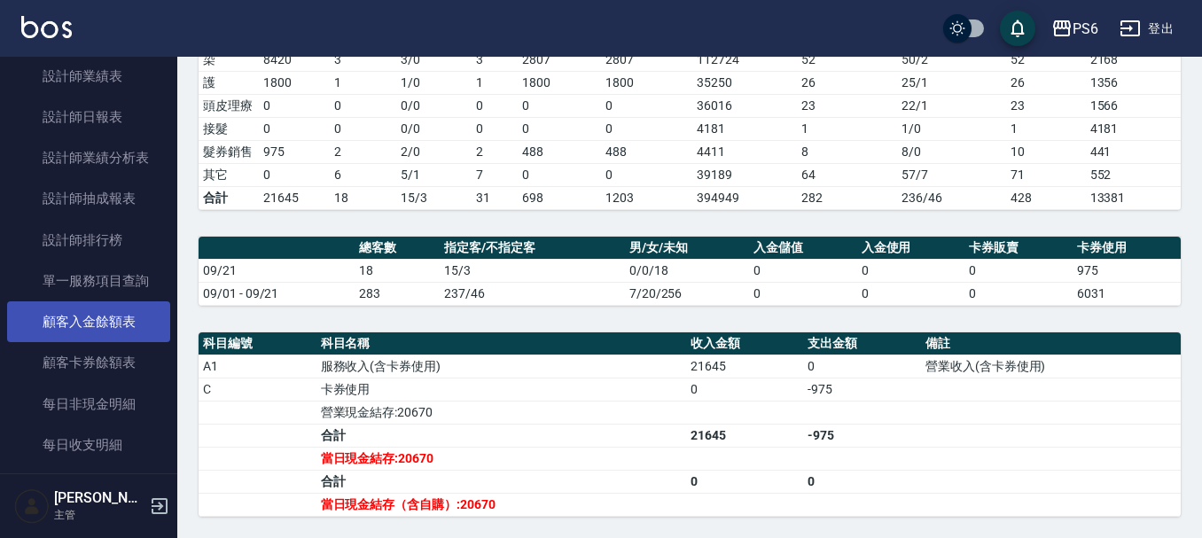
scroll to position [532, 0]
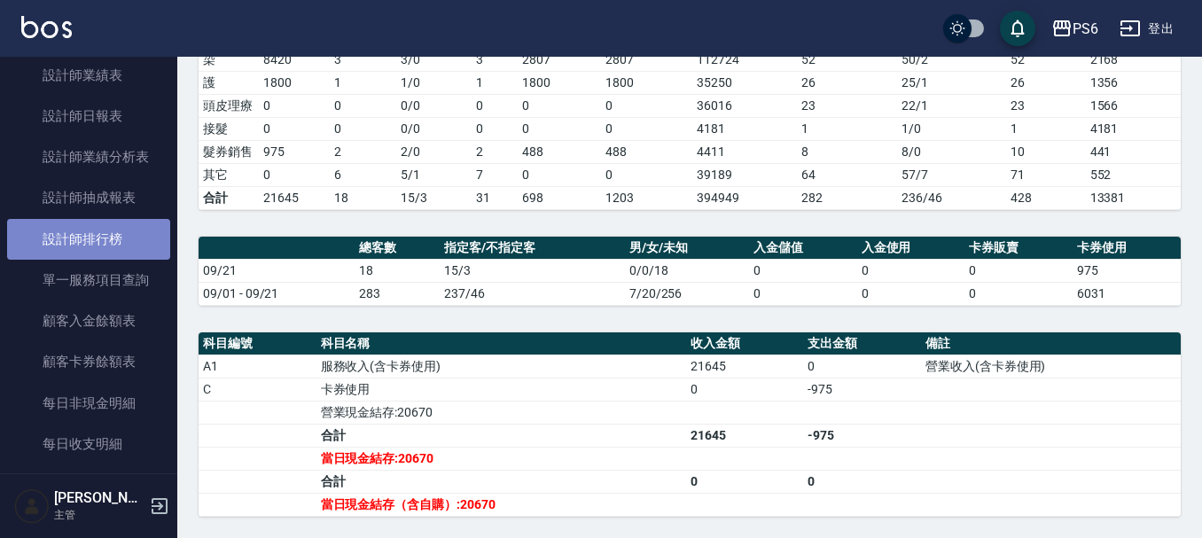
click at [103, 248] on link "設計師排行榜" at bounding box center [88, 239] width 163 height 41
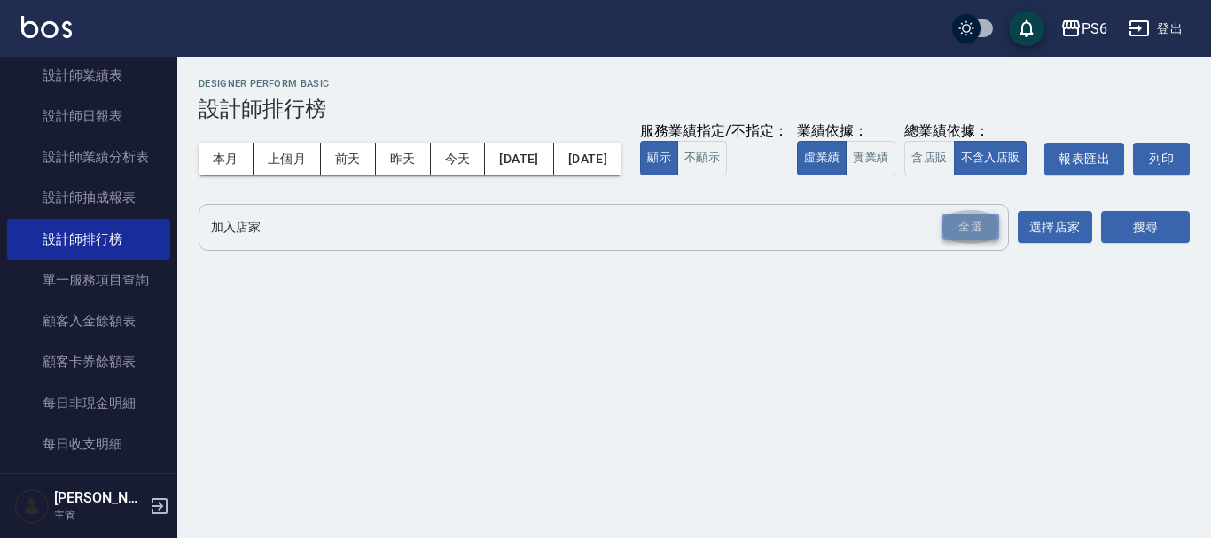
click at [984, 241] on div "全選" at bounding box center [970, 227] width 57 height 27
click at [1149, 245] on button "搜尋" at bounding box center [1145, 228] width 89 height 33
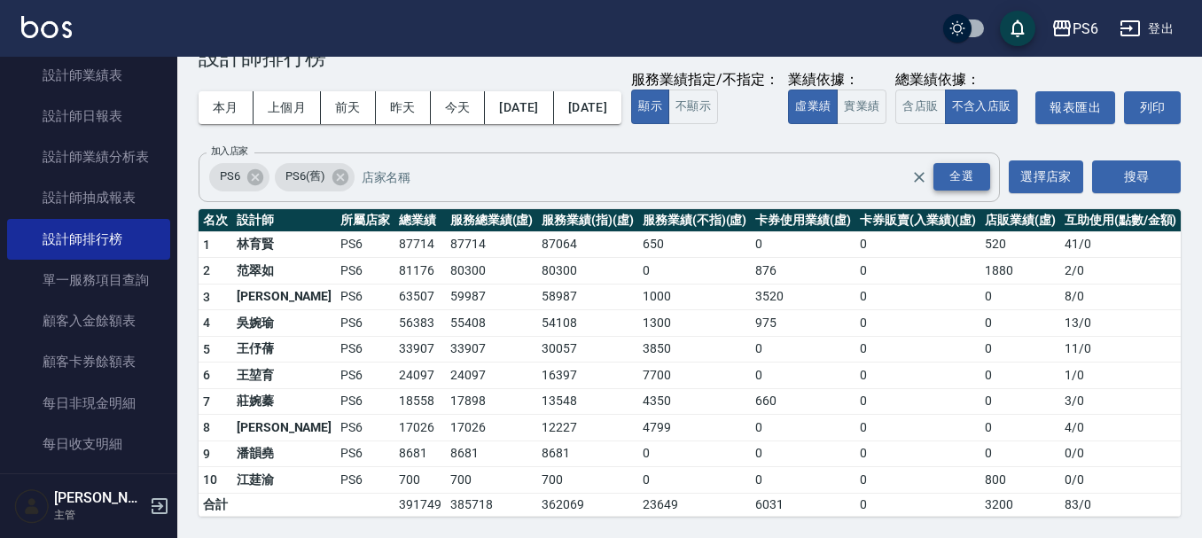
scroll to position [86, 0]
click at [840, 82] on div "本月 上個月 [DATE] [DATE] [DATE] [DATE] [DATE] 服務業績指定/不指定： 顯示 不顯示 業績依據： 虛業績 實業績 總業績依…" at bounding box center [690, 107] width 982 height 75
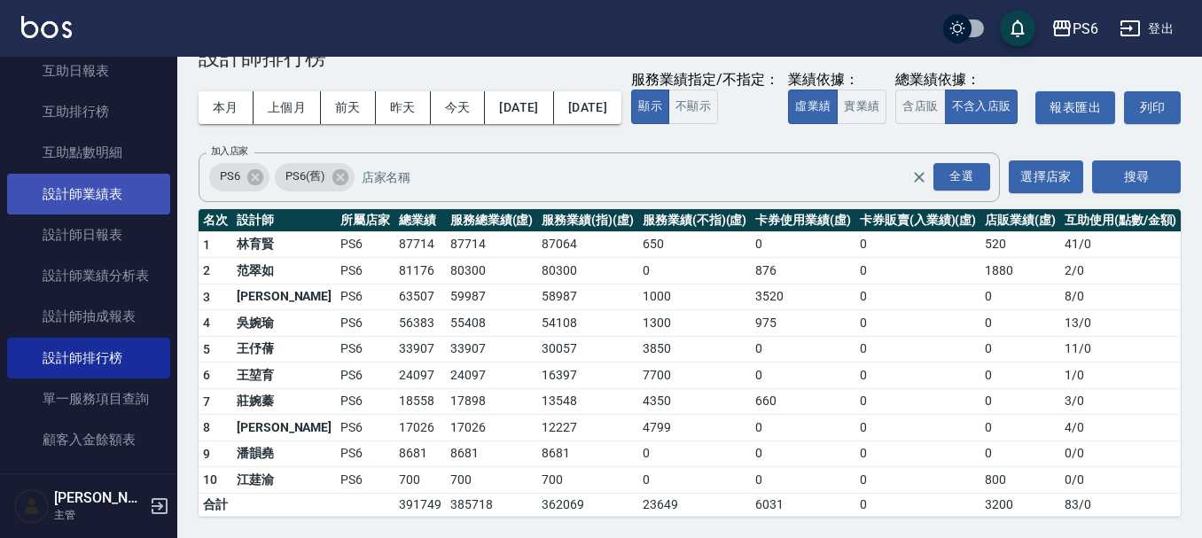
scroll to position [355, 0]
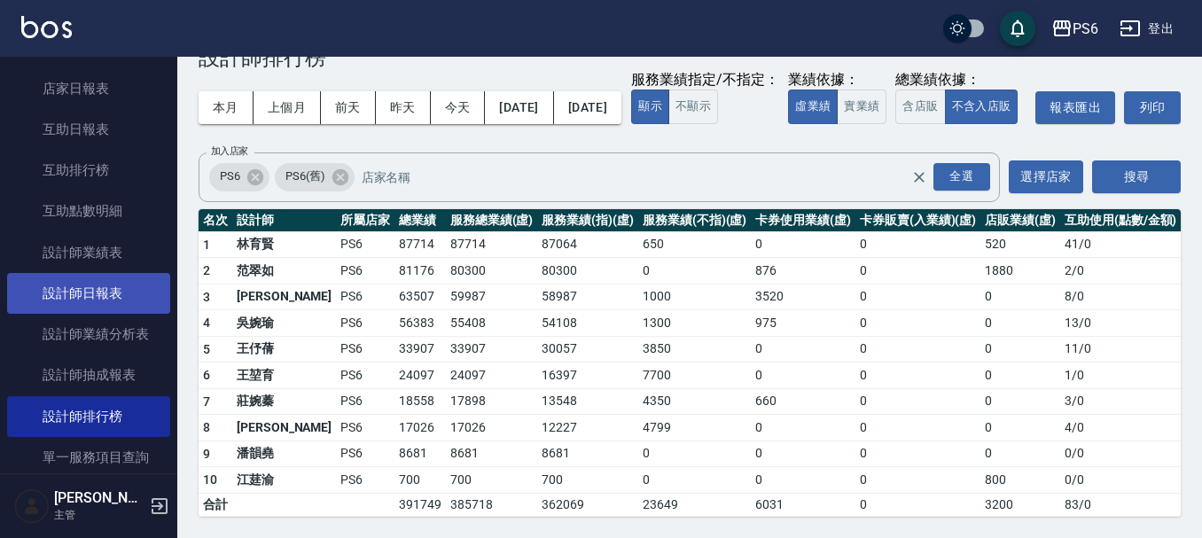
click at [119, 301] on link "設計師日報表" at bounding box center [88, 293] width 163 height 41
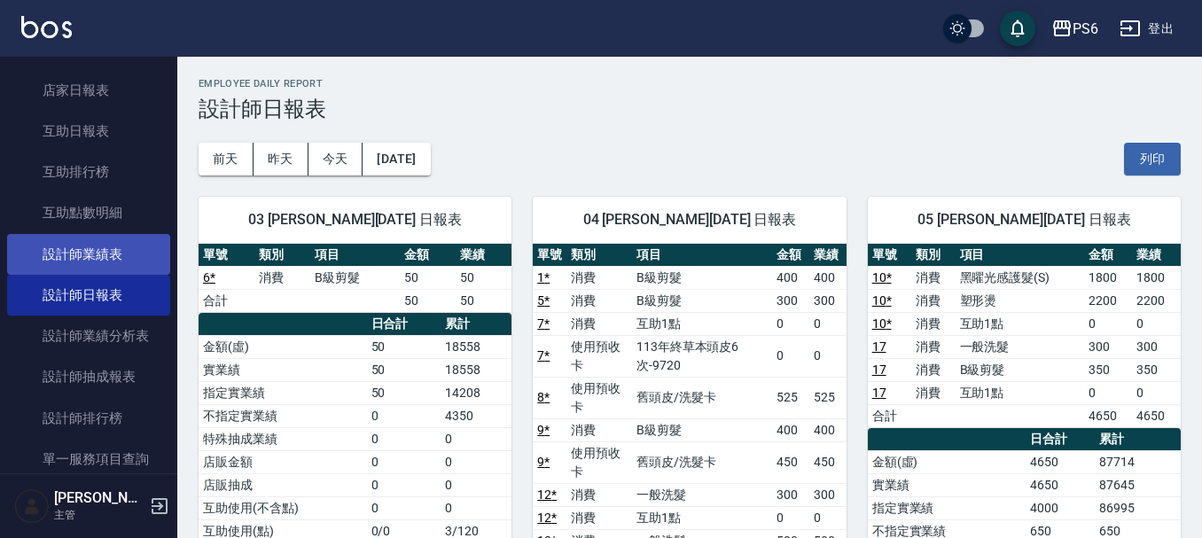
scroll to position [355, 0]
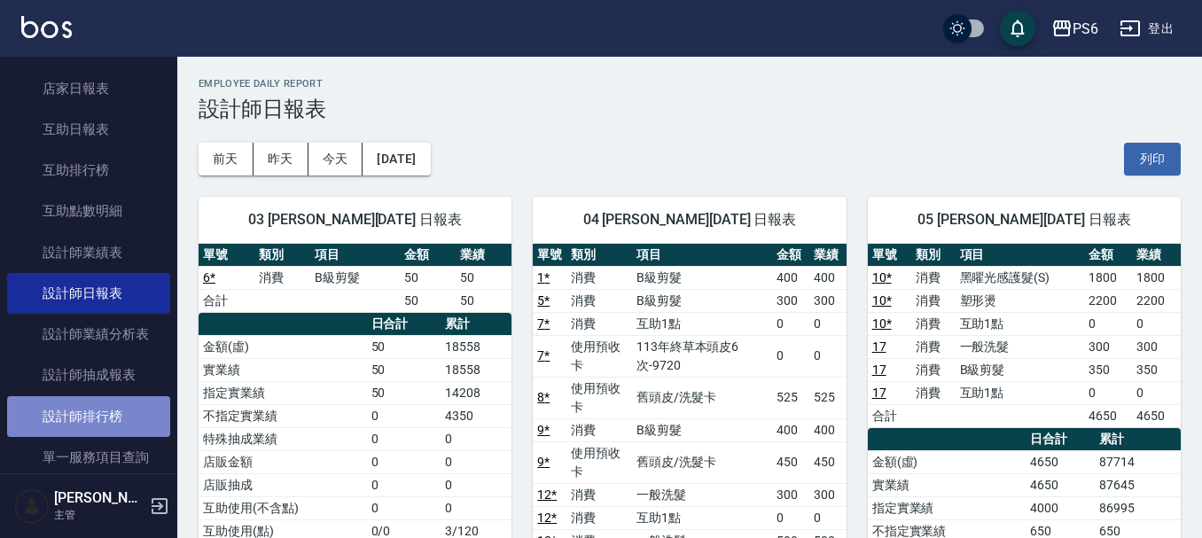
click at [94, 402] on link "設計師排行榜" at bounding box center [88, 416] width 163 height 41
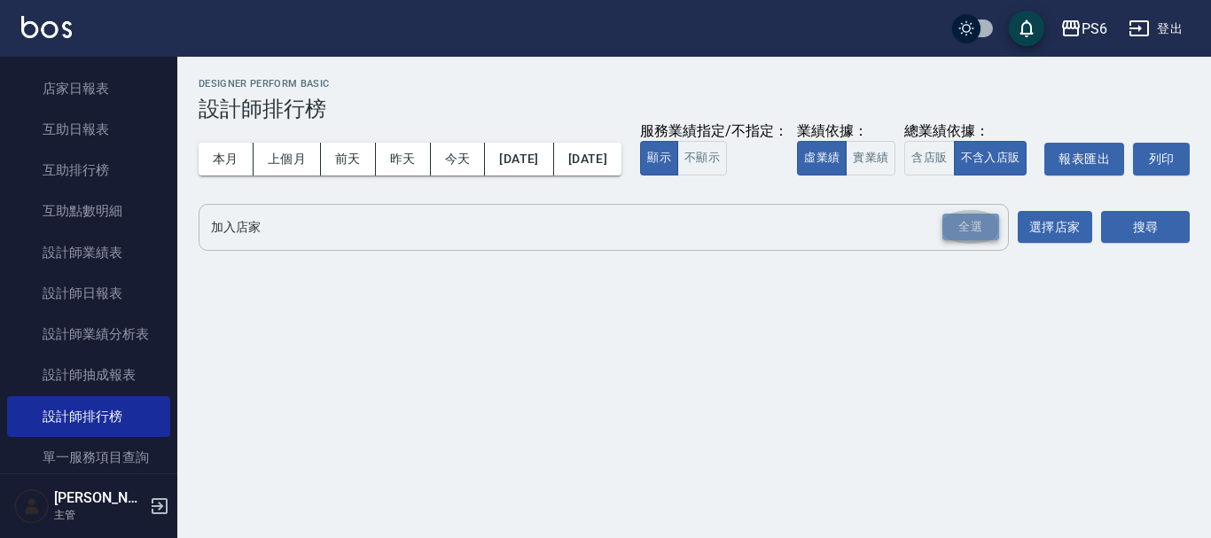
click at [962, 241] on div "全選" at bounding box center [970, 227] width 57 height 27
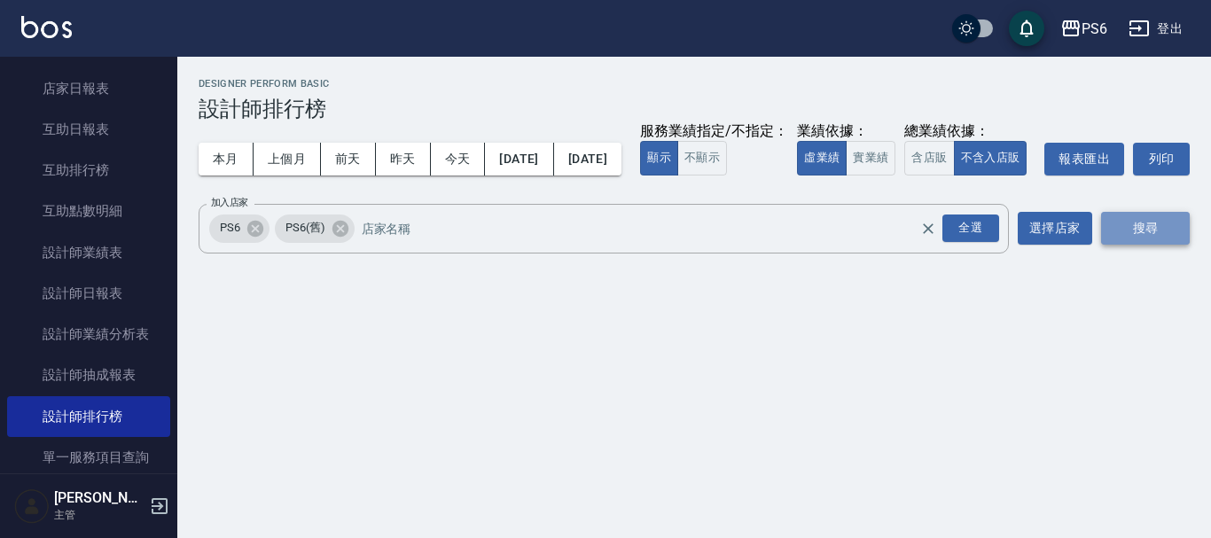
click at [1138, 245] on button "搜尋" at bounding box center [1145, 228] width 89 height 33
